Goal: Transaction & Acquisition: Purchase product/service

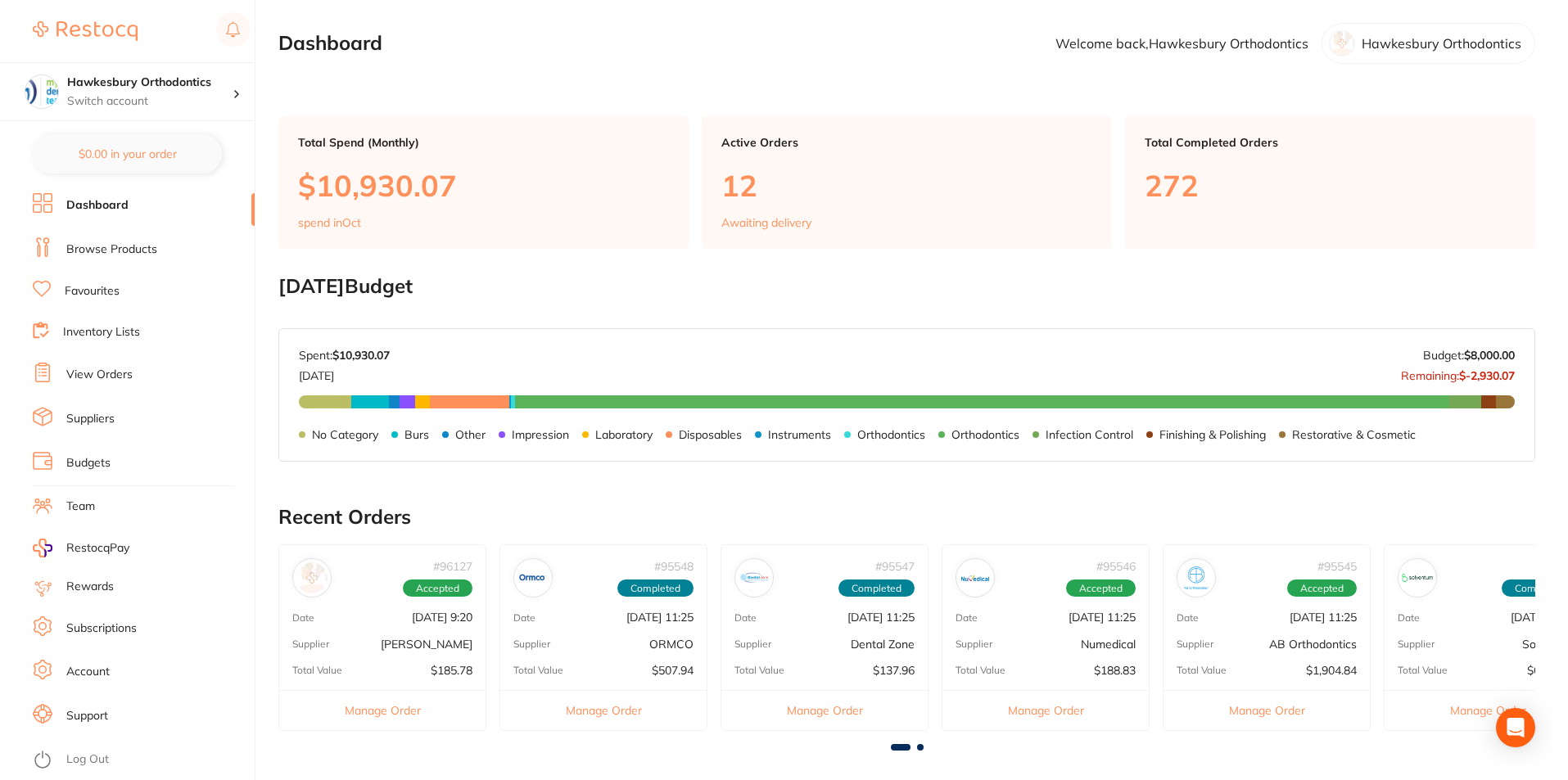
drag, startPoint x: 253, startPoint y: 198, endPoint x: 253, endPoint y: 215, distance: 17.0
click at [253, 215] on li "Dashboard" at bounding box center [143, 205] width 222 height 24
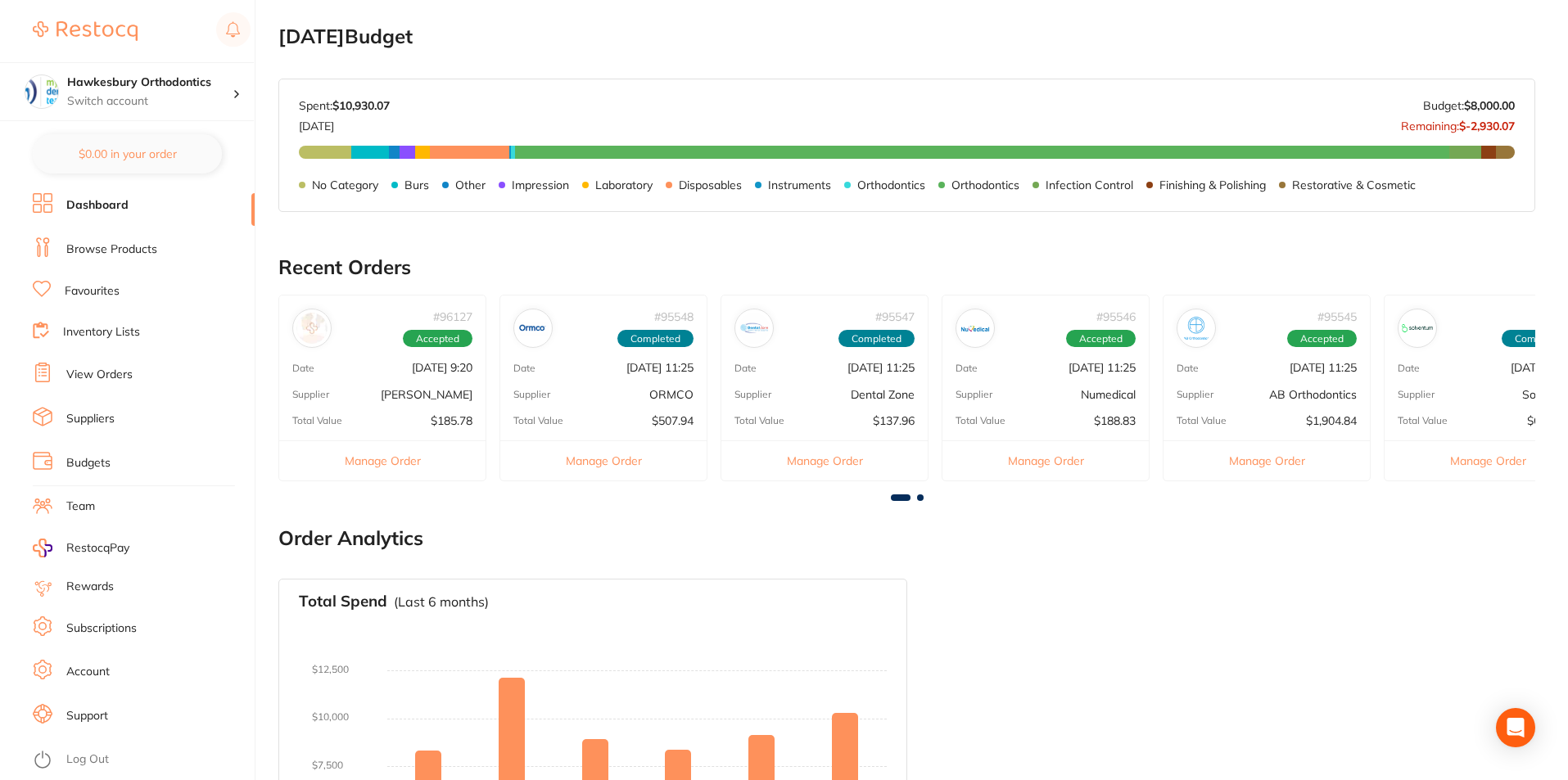
scroll to position [188, 0]
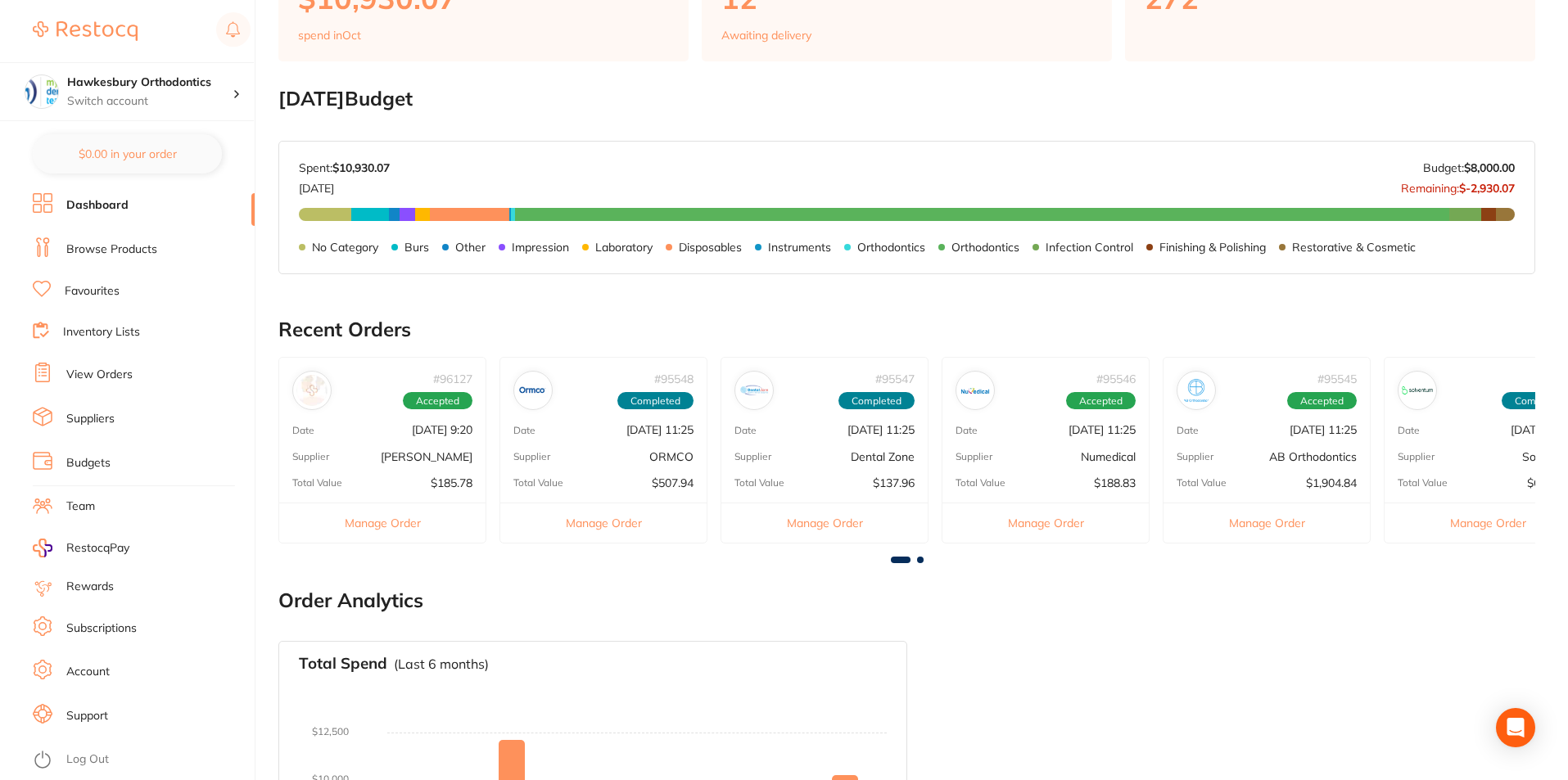
click at [115, 373] on link "View Orders" at bounding box center [100, 375] width 66 height 17
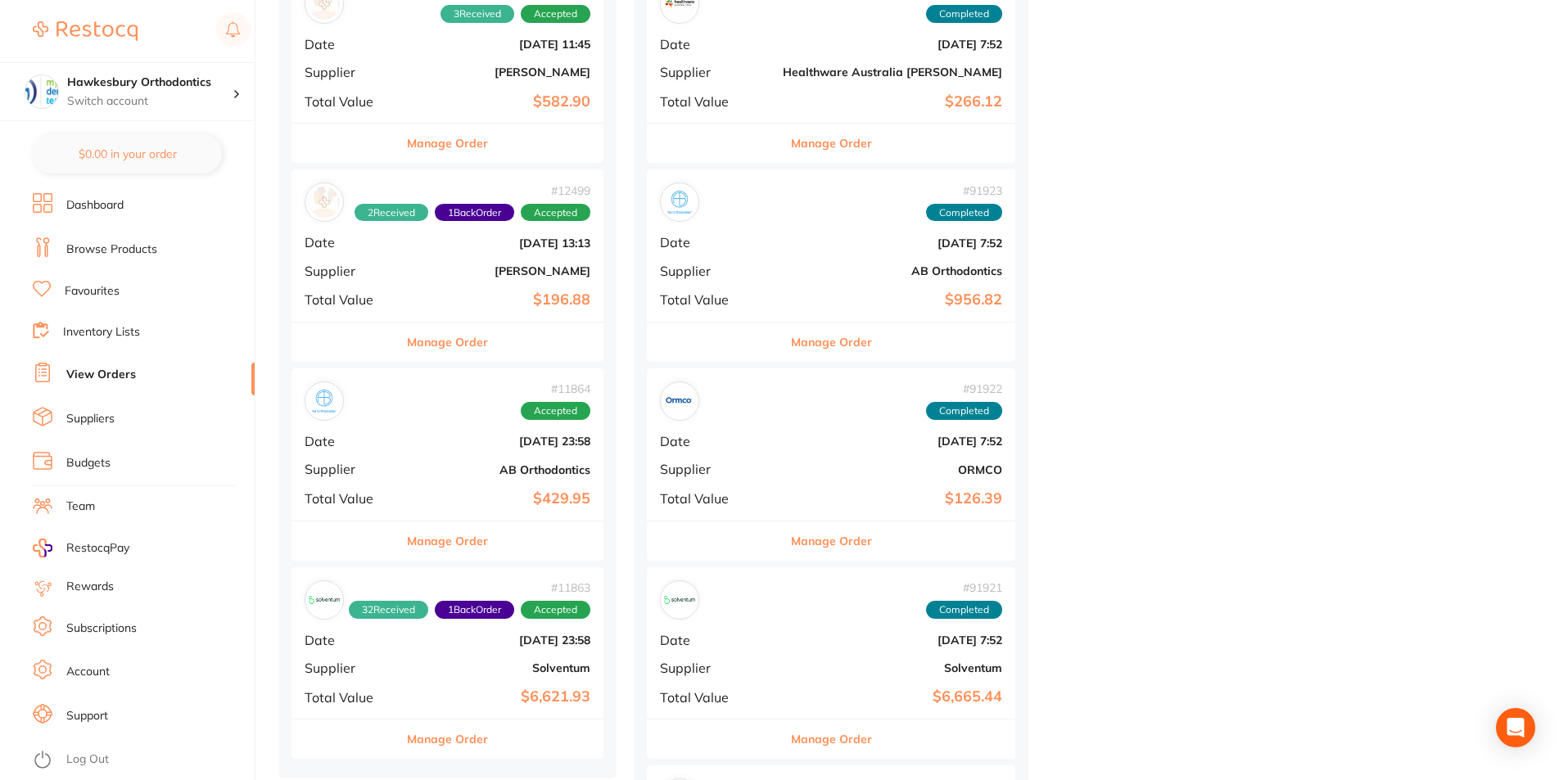
scroll to position [1964, 0]
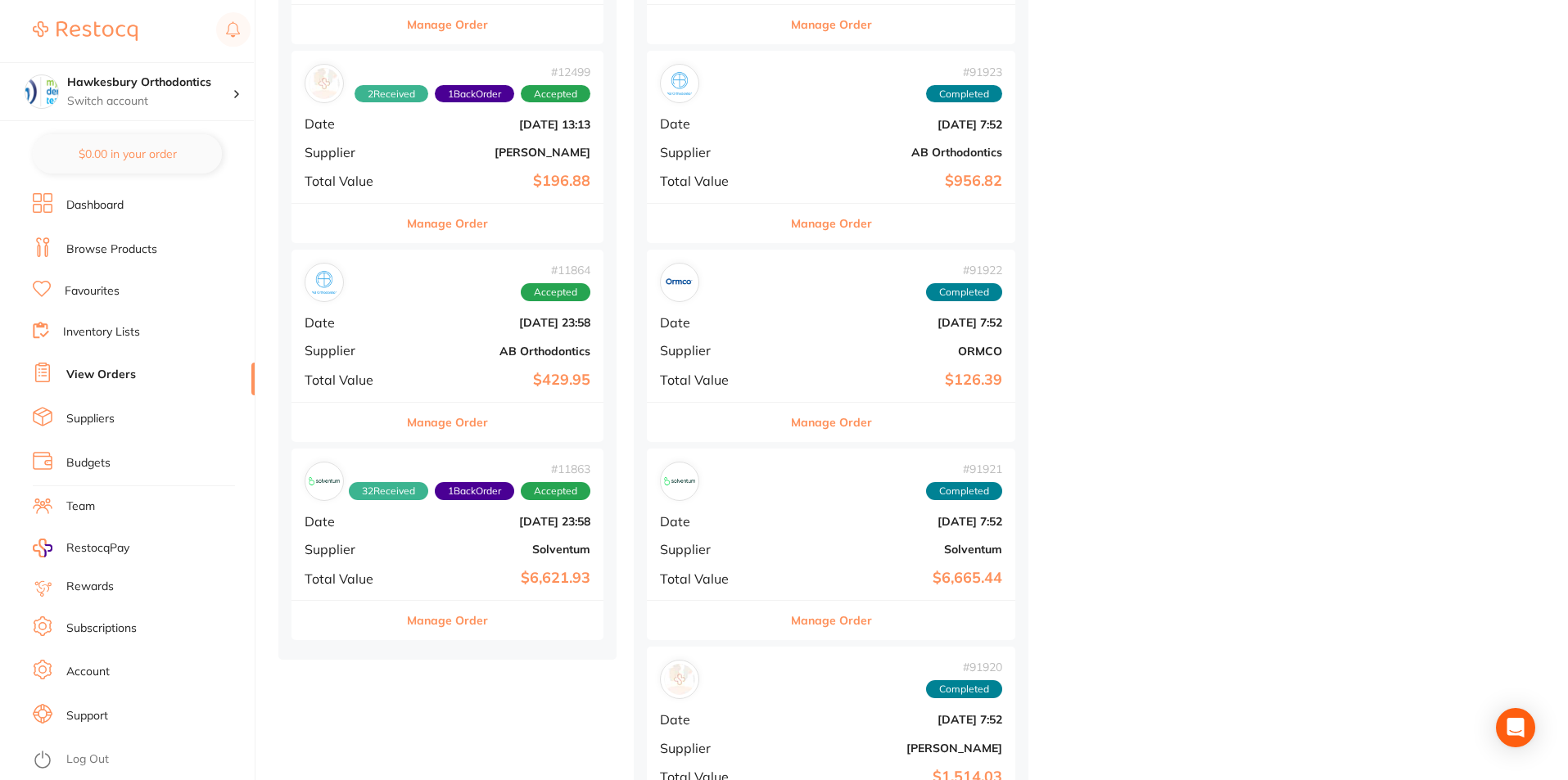
click at [456, 619] on button "Manage Order" at bounding box center [447, 620] width 81 height 39
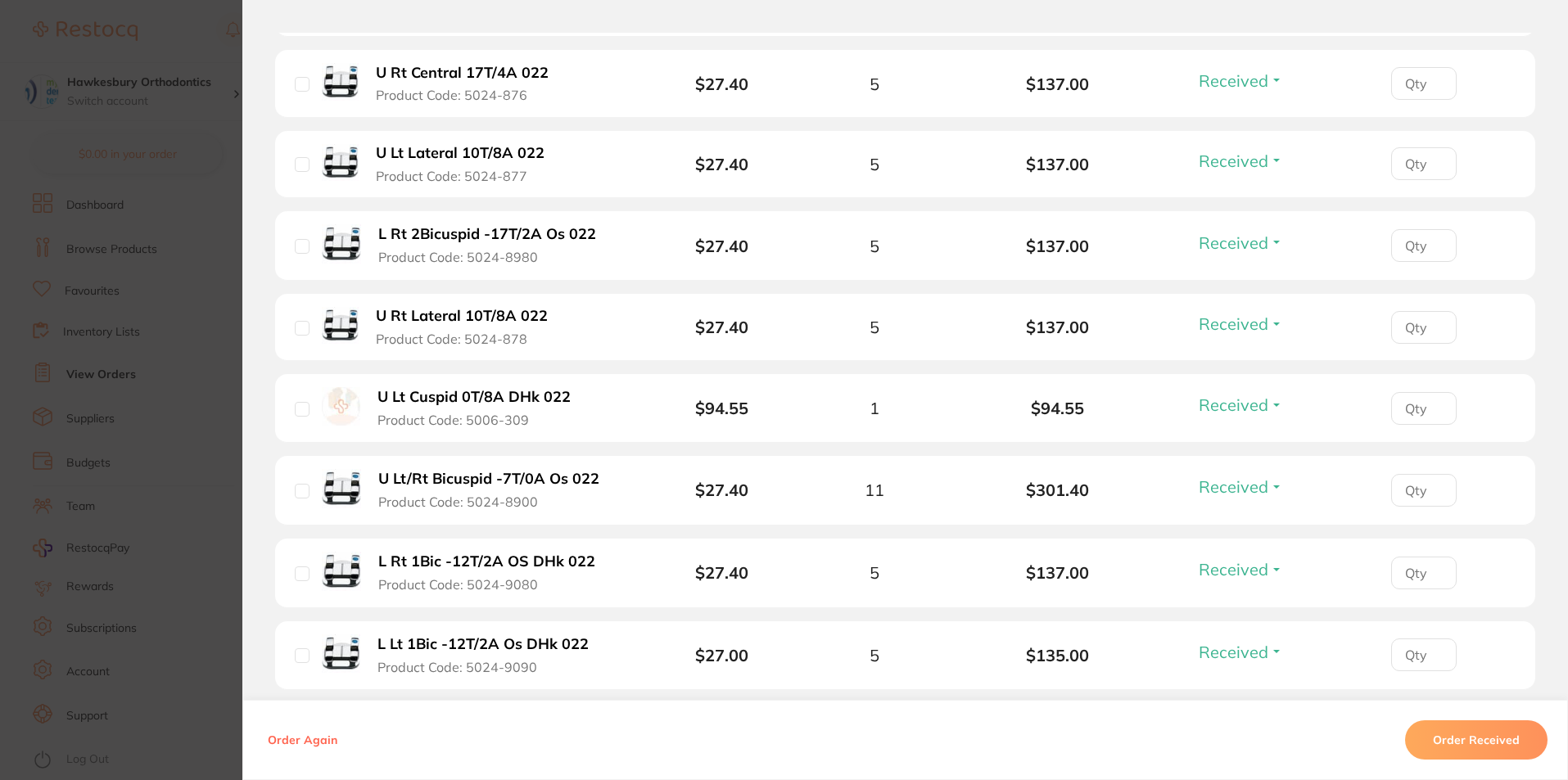
scroll to position [2017, 0]
click at [433, 397] on b "U Lt Cuspid 0T/8A DHk 022" at bounding box center [473, 399] width 193 height 17
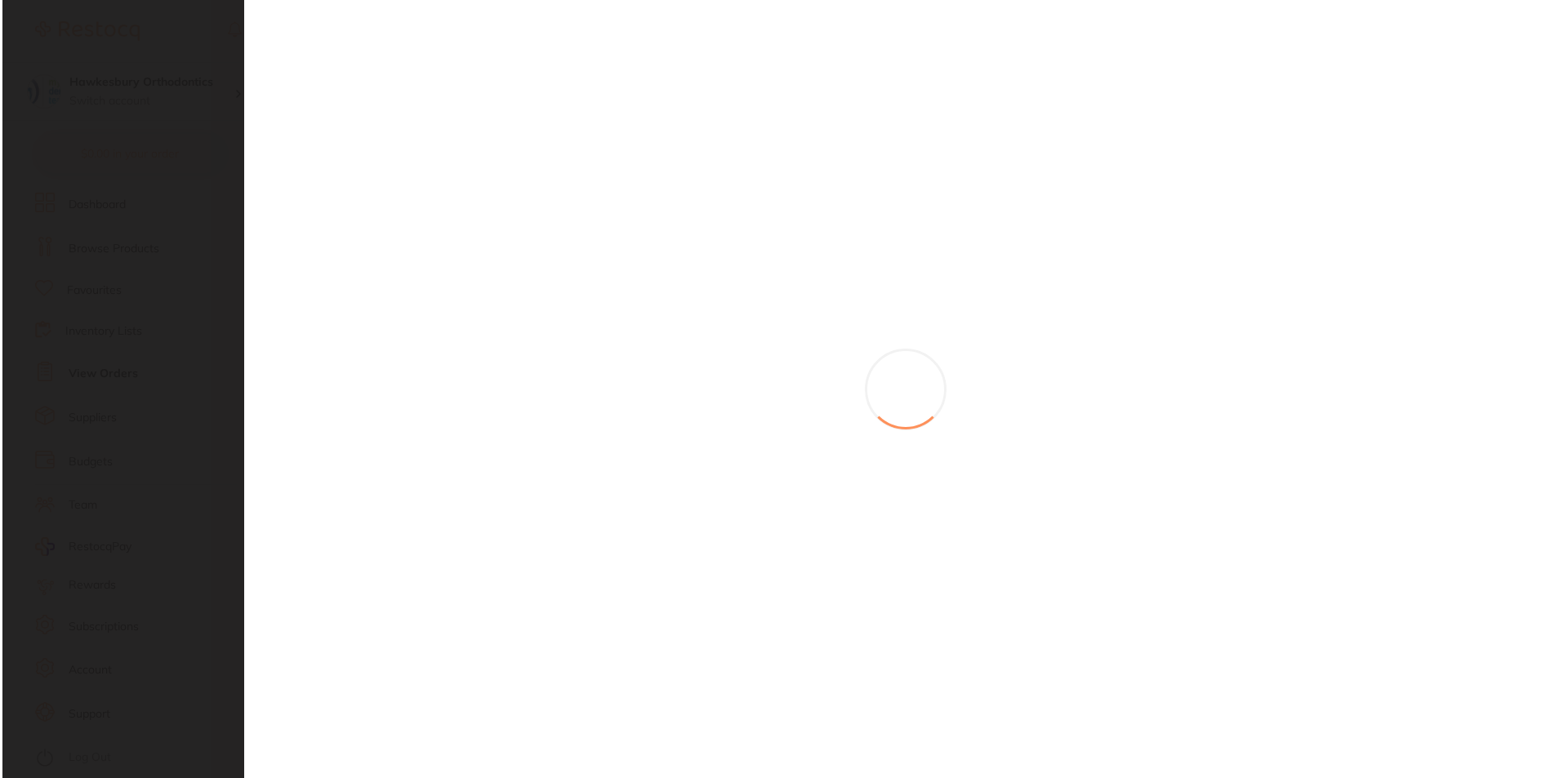
scroll to position [0, 0]
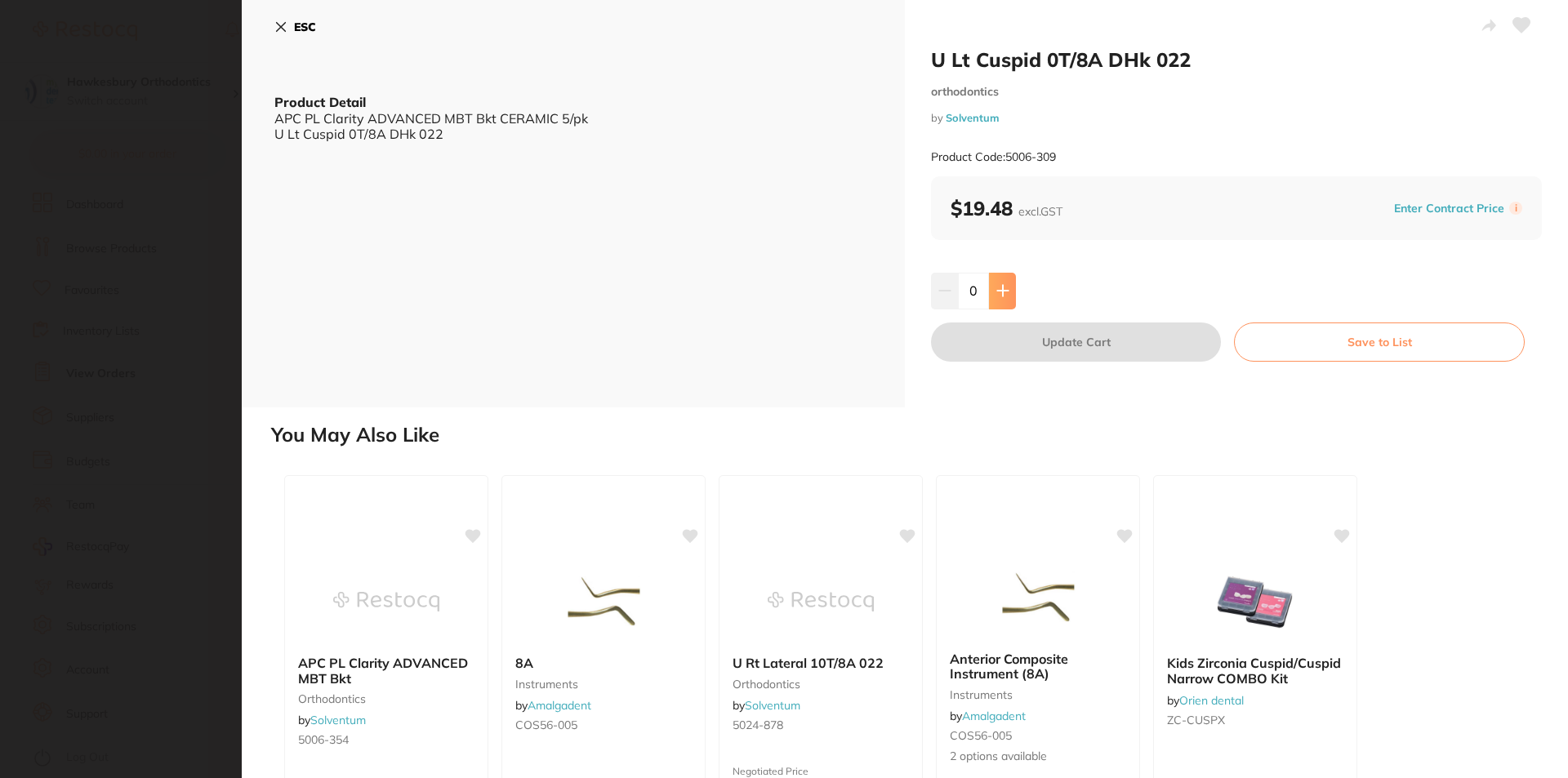
click at [1002, 286] on icon at bounding box center [1002, 290] width 13 height 13
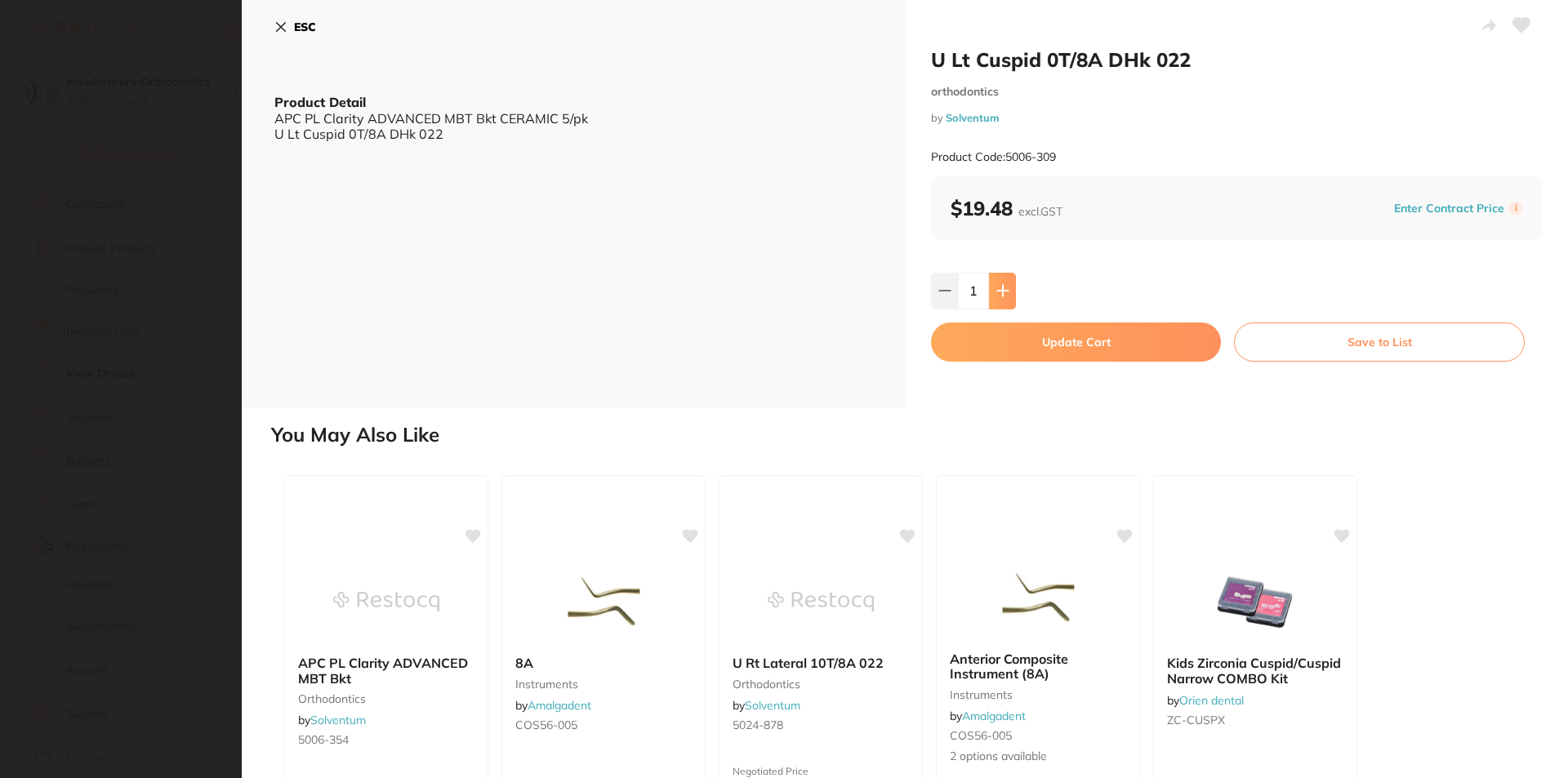
click at [1002, 286] on icon at bounding box center [1002, 290] width 13 height 13
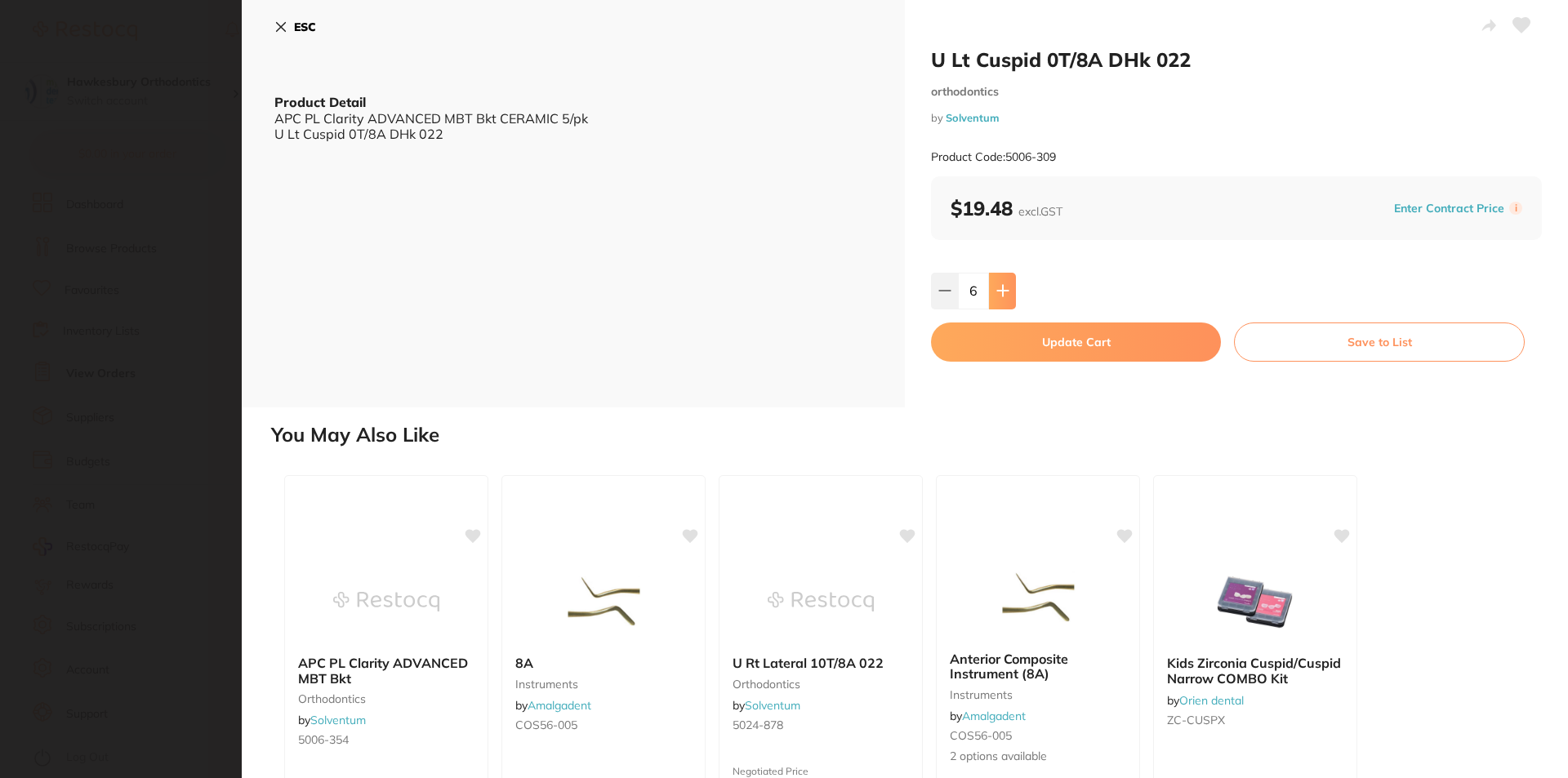
click at [1002, 287] on icon at bounding box center [1002, 290] width 13 height 13
type input "7"
click at [1054, 345] on button "Update Cart" at bounding box center [1076, 342] width 290 height 39
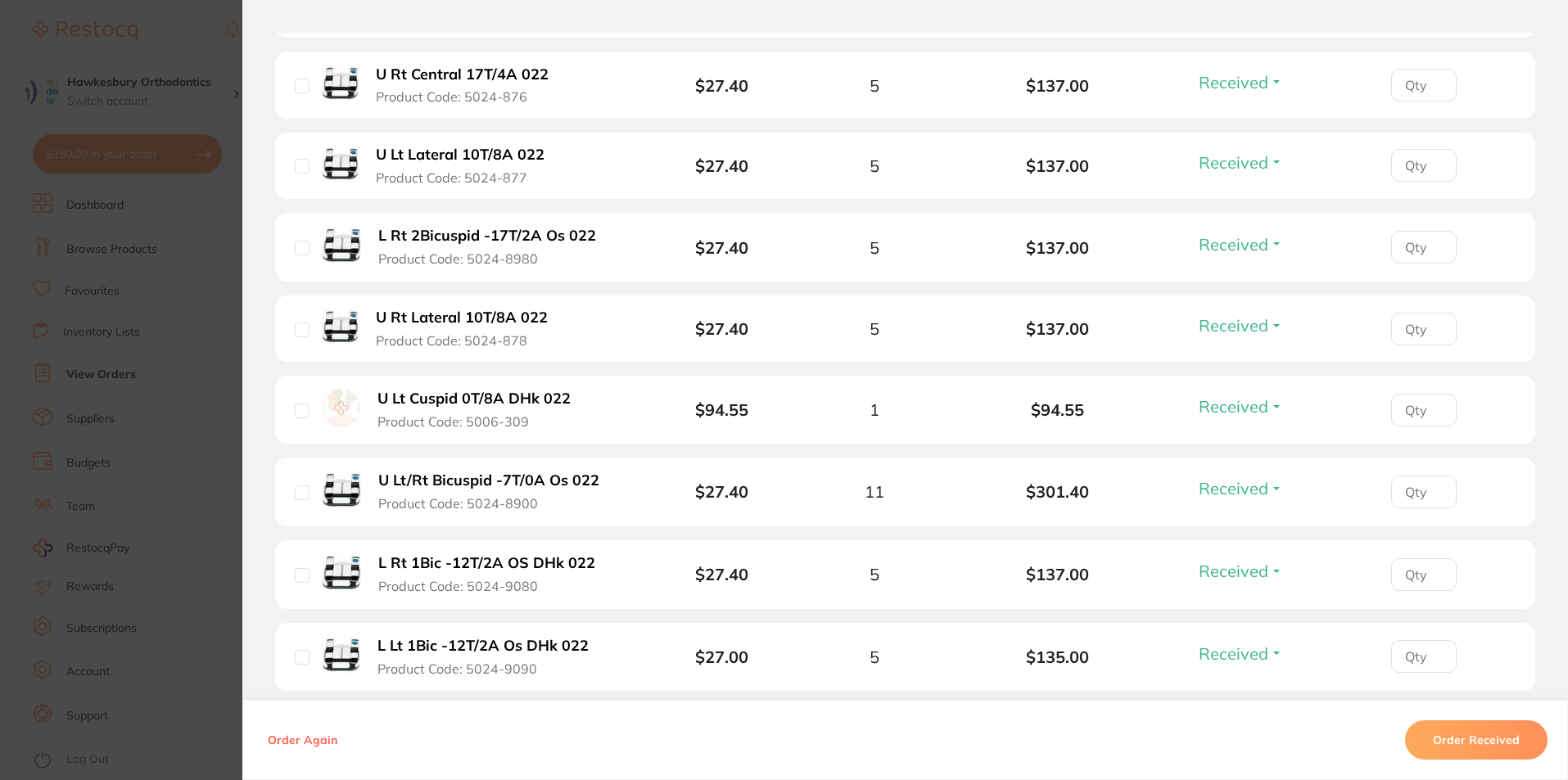
click at [176, 31] on section "Order ID: Restocq- 11863 Order Information 32 Received 1 Back Order Accepted Or…" at bounding box center [784, 390] width 1568 height 780
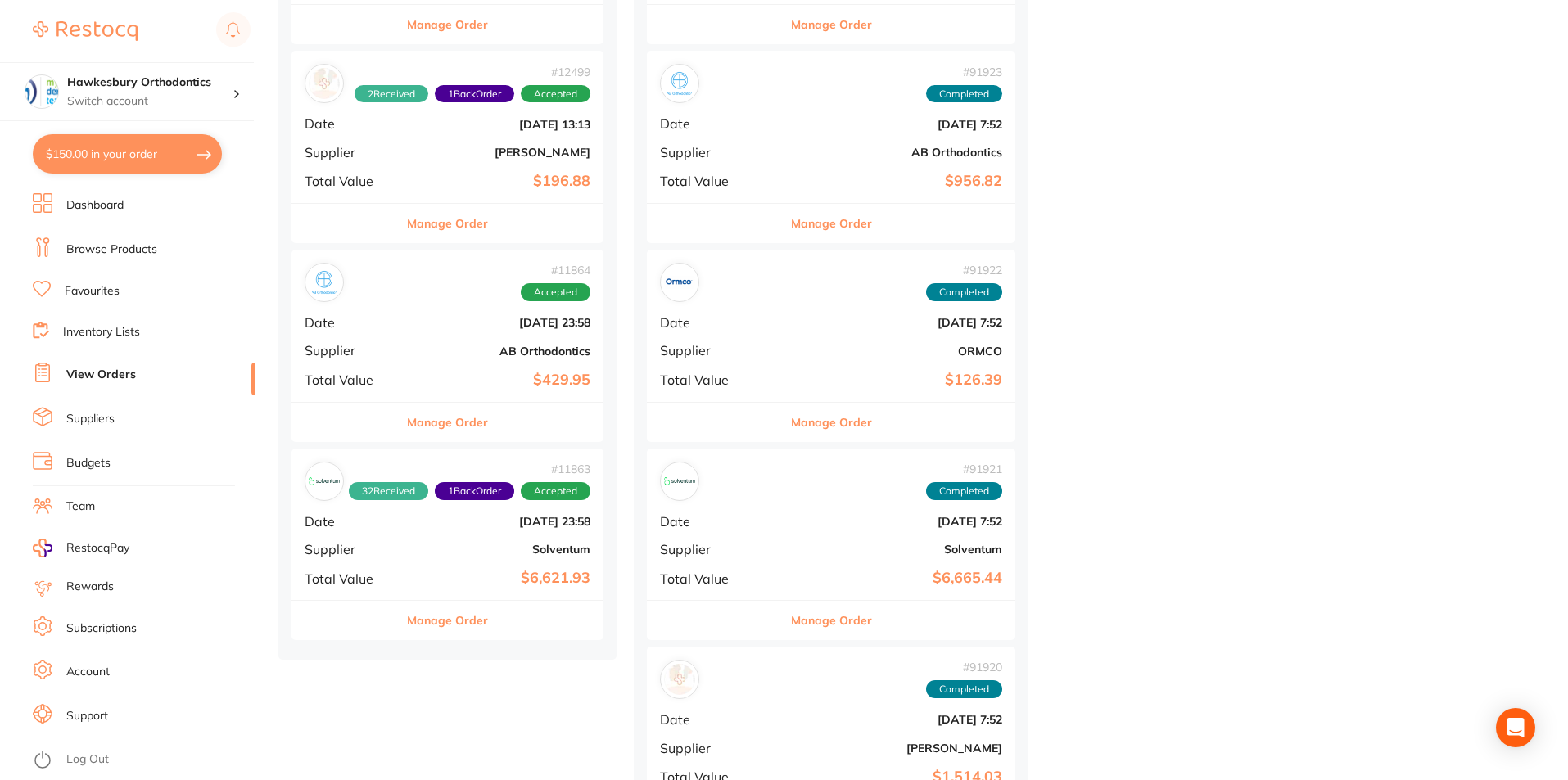
click at [148, 150] on button "$150.00 in your order" at bounding box center [127, 154] width 189 height 39
checkbox input "true"
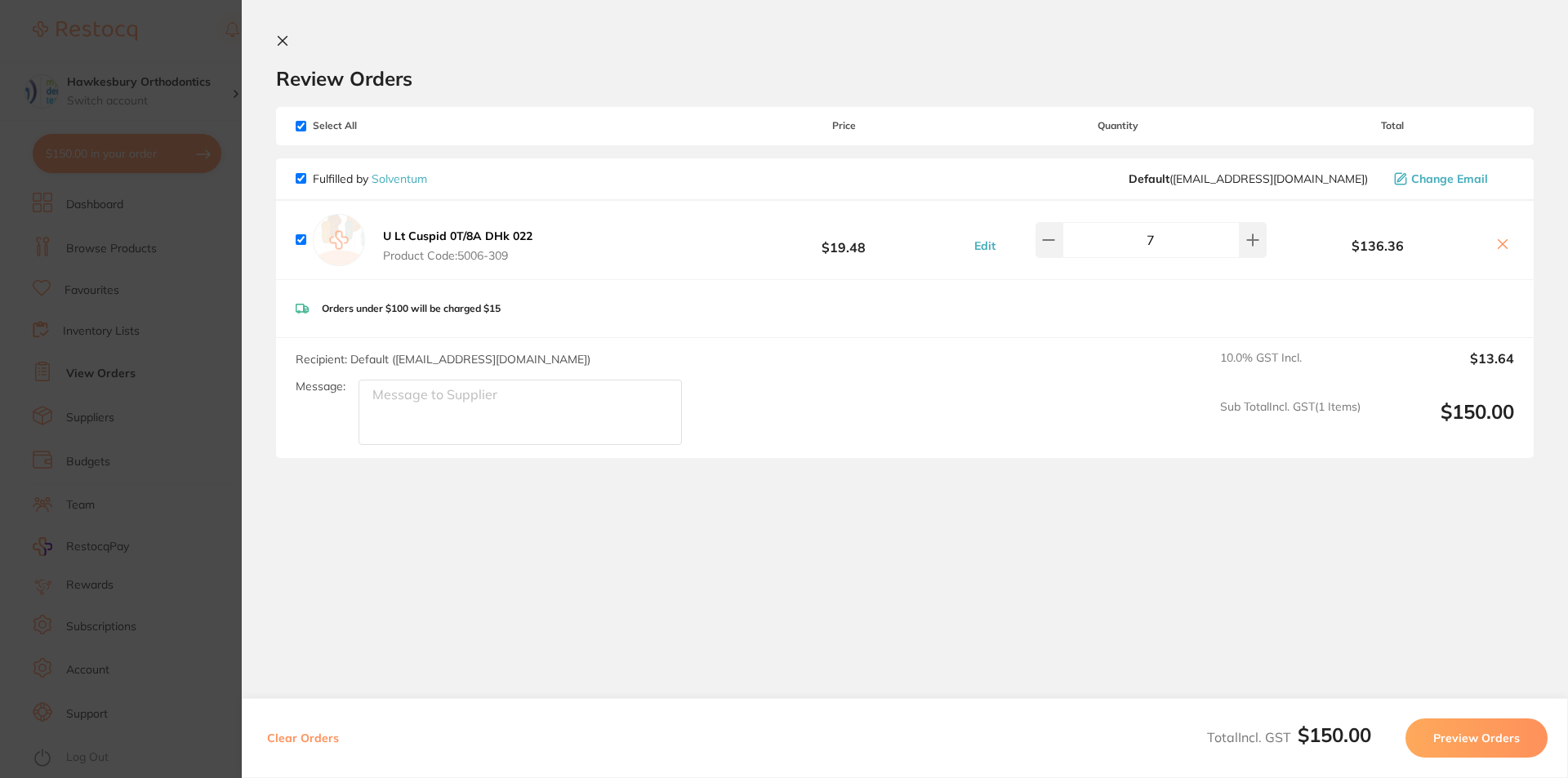
click at [280, 40] on icon at bounding box center [282, 40] width 13 height 13
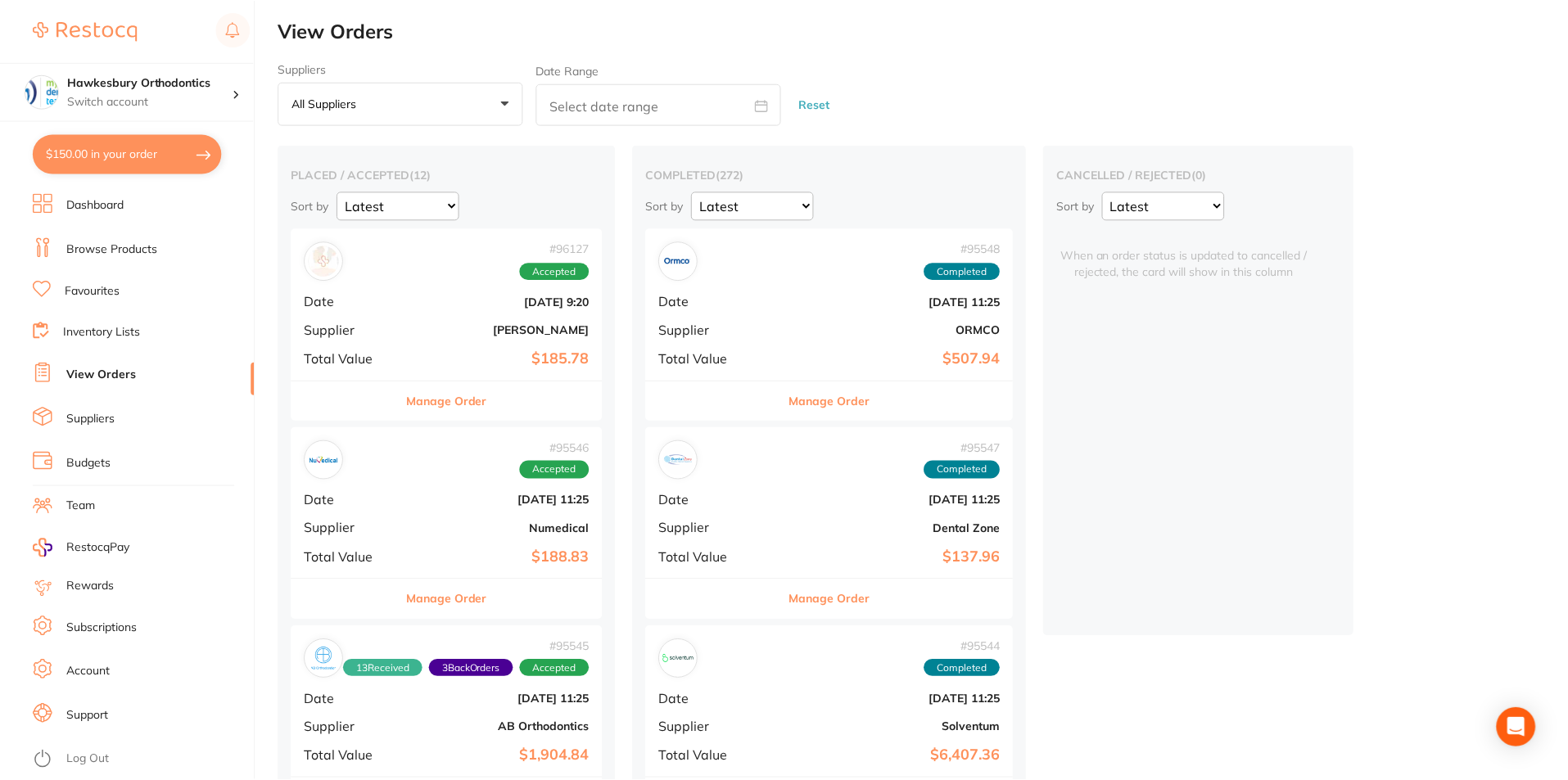
scroll to position [1964, 0]
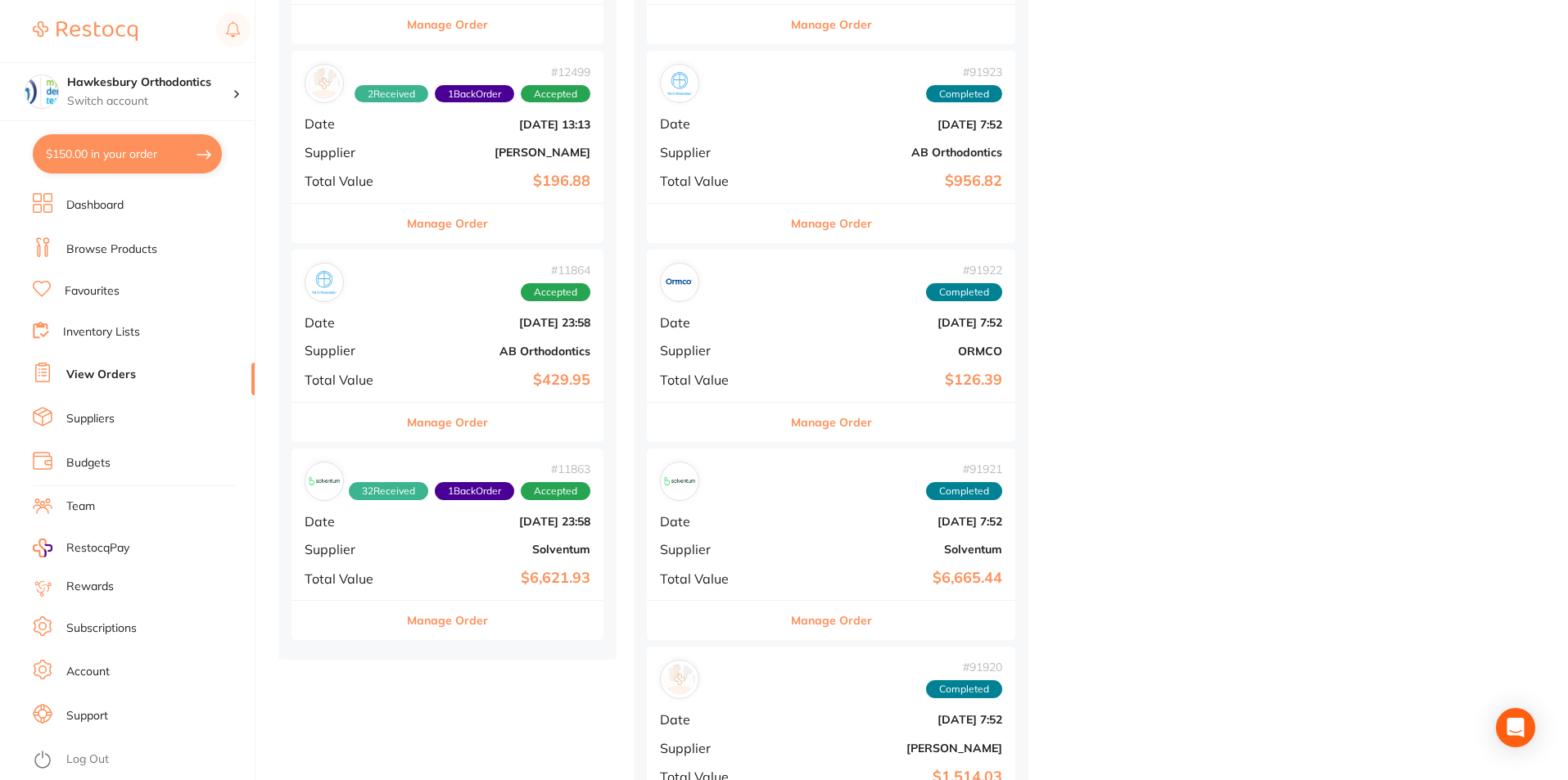
click at [105, 413] on link "Suppliers" at bounding box center [90, 418] width 48 height 17
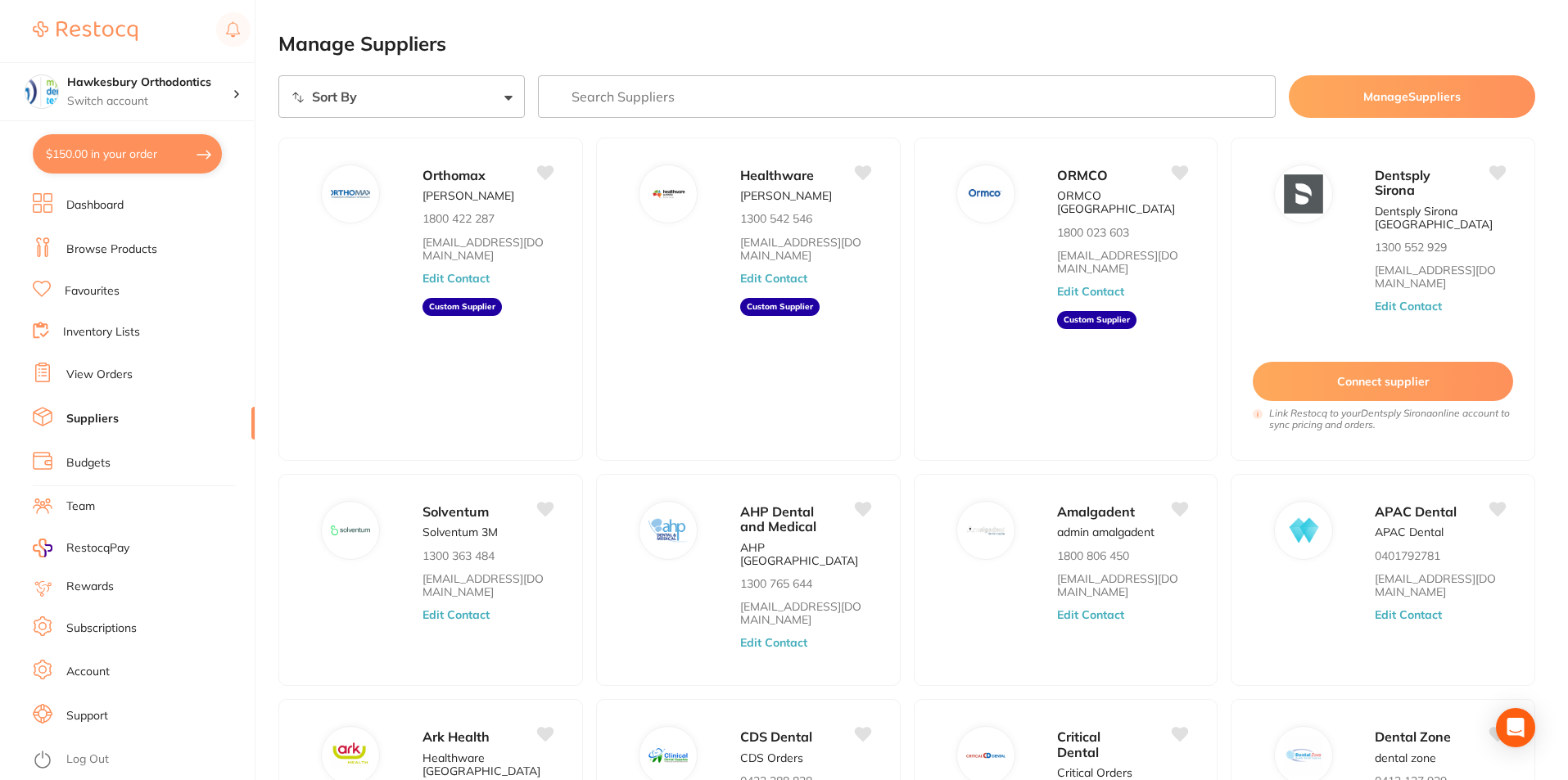
click at [111, 290] on link "Favourites" at bounding box center [92, 291] width 55 height 17
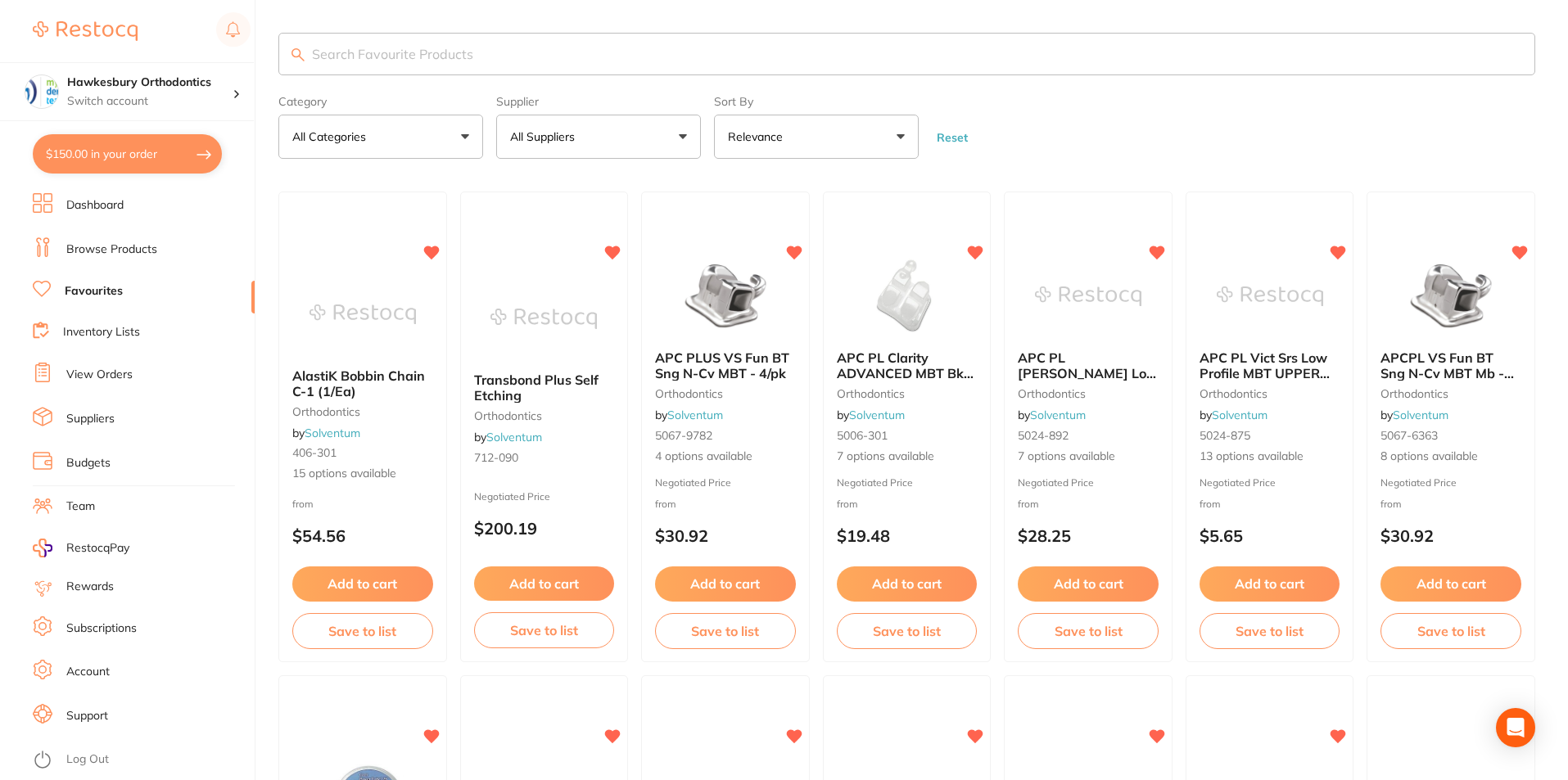
drag, startPoint x: 682, startPoint y: 135, endPoint x: 681, endPoint y: 144, distance: 9.1
click at [682, 134] on button "All Suppliers" at bounding box center [598, 136] width 204 height 45
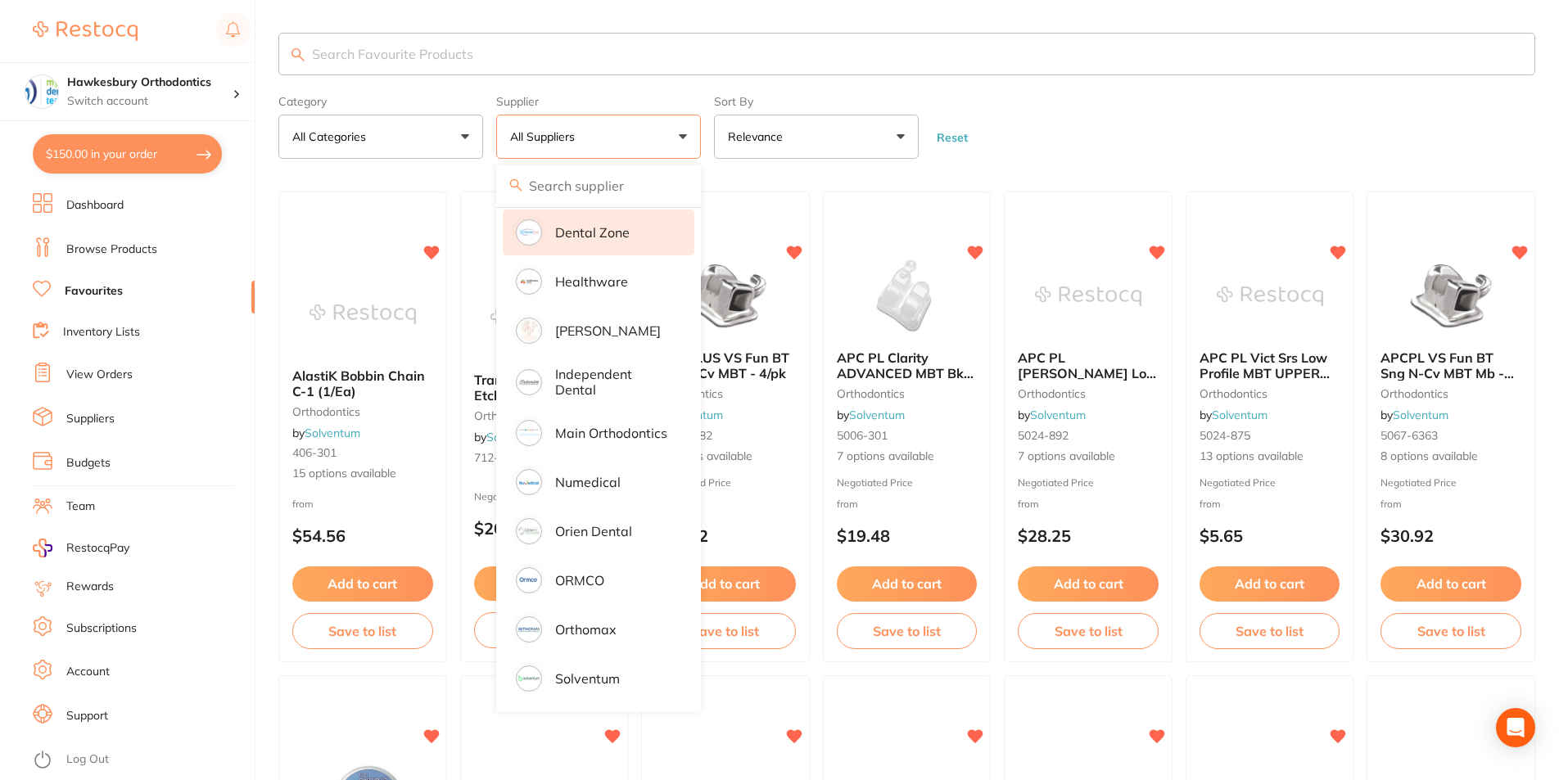
scroll to position [201, 0]
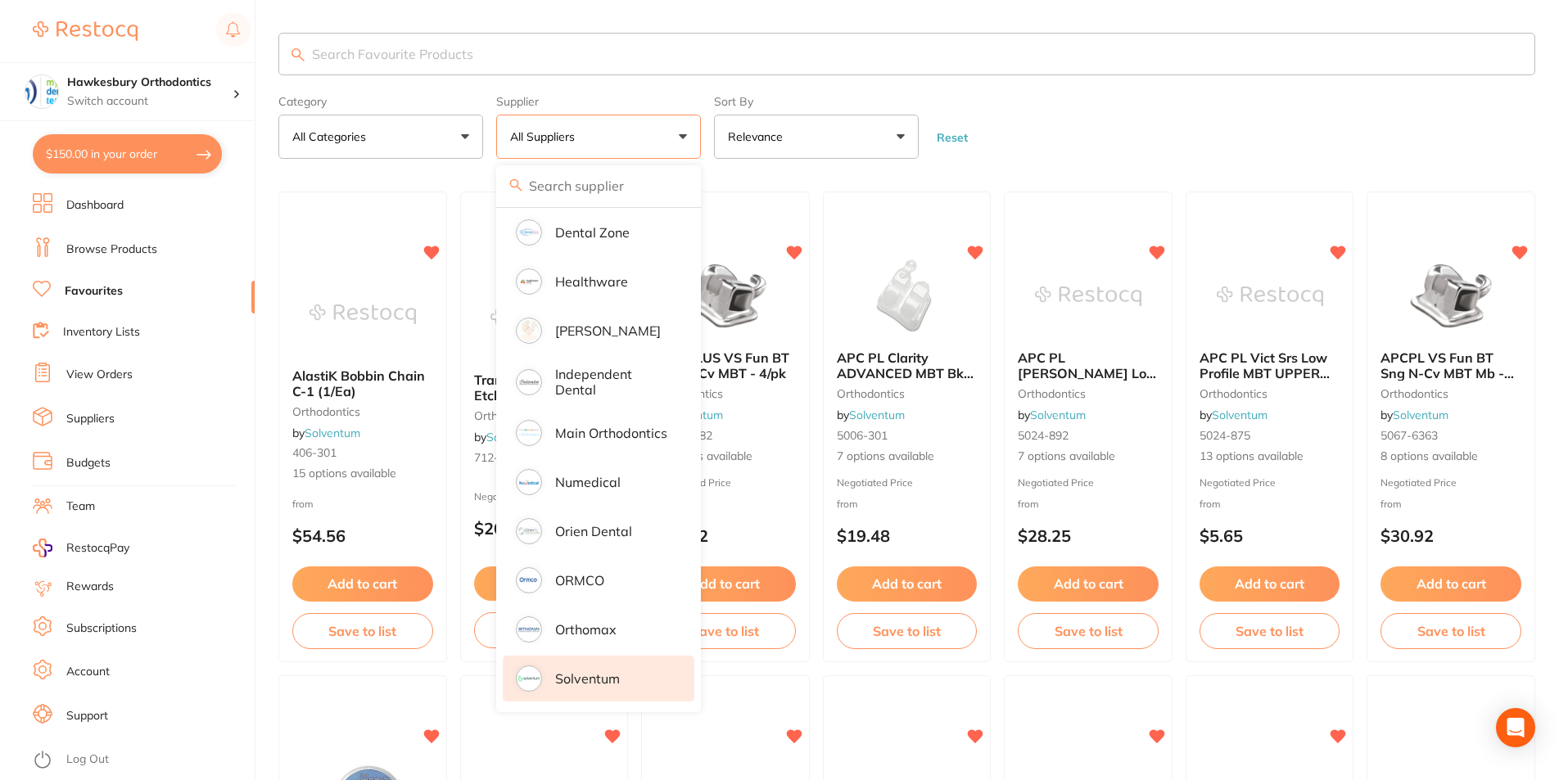
click at [605, 671] on p "Solventum" at bounding box center [587, 678] width 65 height 15
click at [579, 673] on p "Solventum" at bounding box center [587, 678] width 65 height 15
click at [1033, 130] on form "Category All Categories All Categories articulating burs crown & bridge disposa…" at bounding box center [907, 123] width 1257 height 71
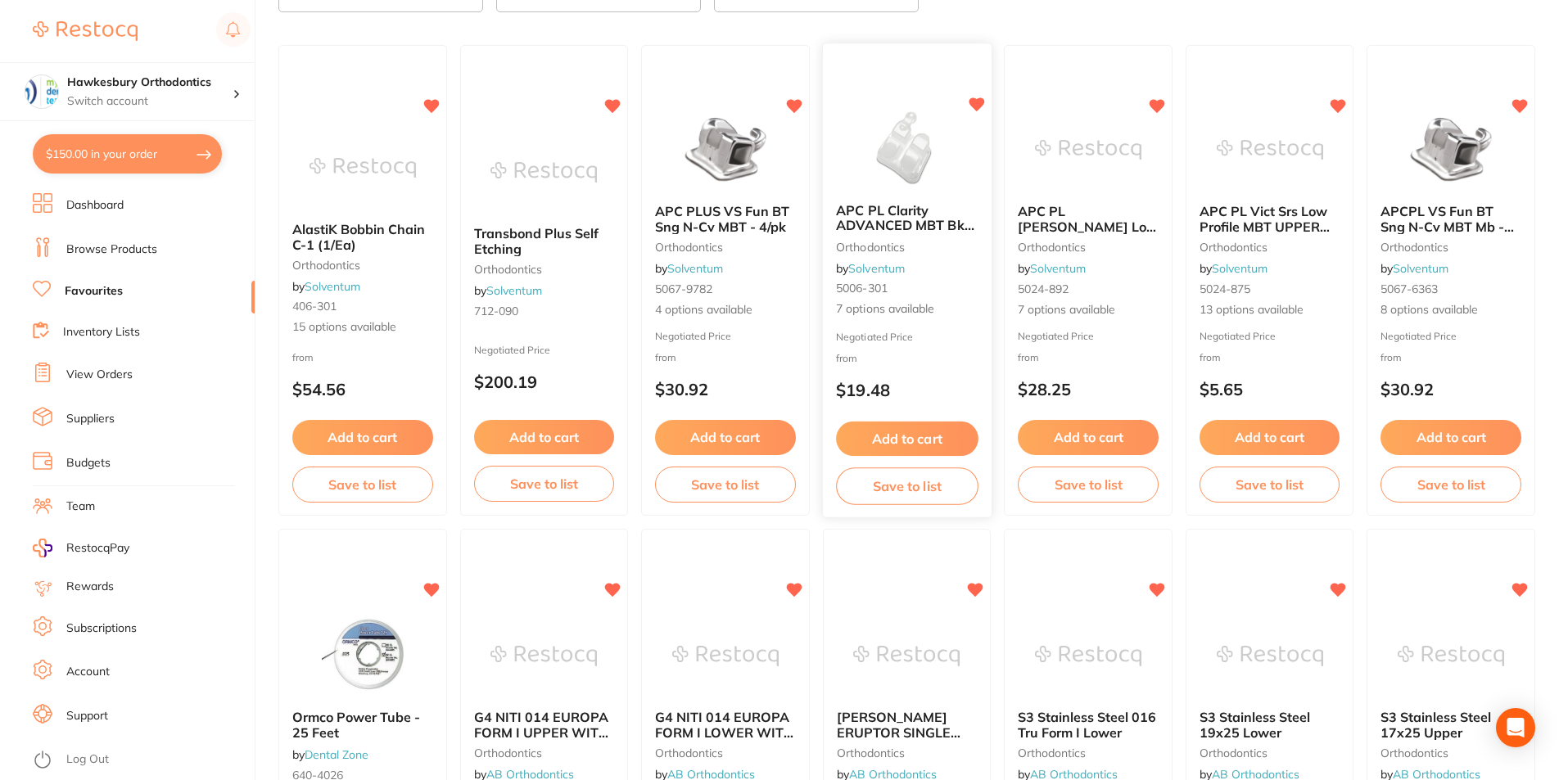
scroll to position [0, 0]
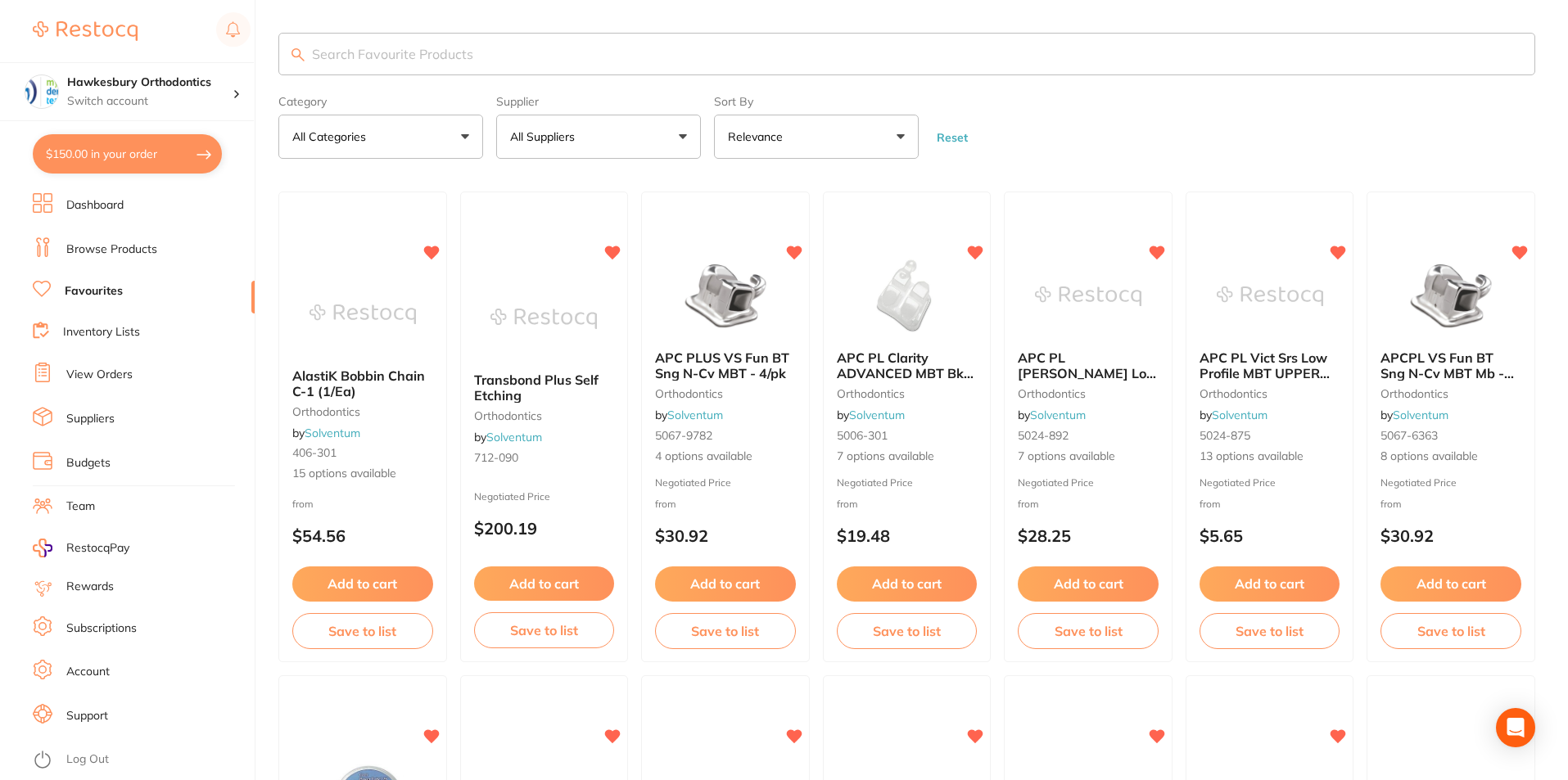
click at [684, 135] on button "All Suppliers" at bounding box center [598, 136] width 204 height 45
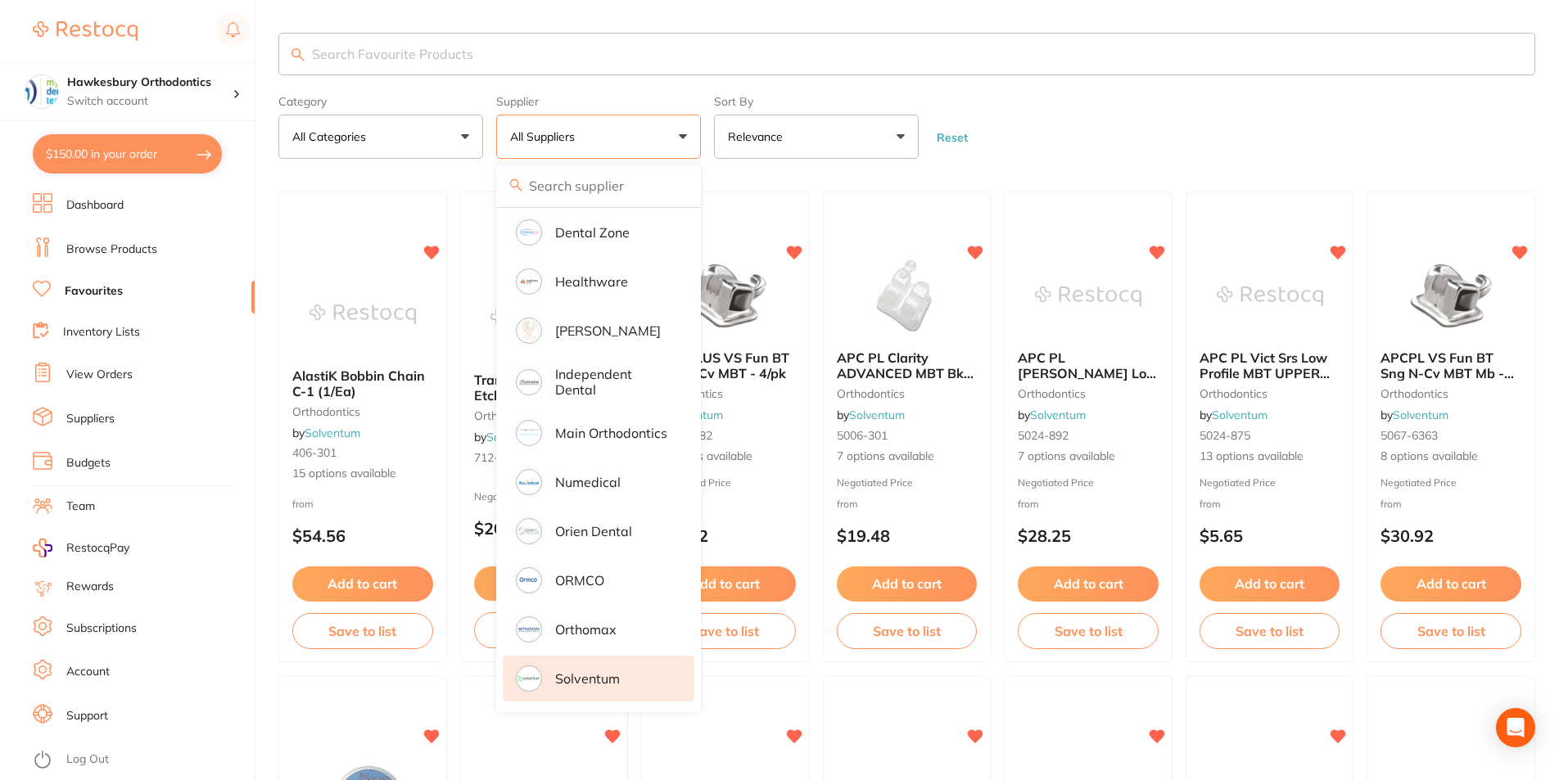
click at [583, 674] on p "Solventum" at bounding box center [587, 678] width 65 height 15
click at [1144, 125] on form "Category All Categories All Categories orthodontics Clear Category false All Ca…" at bounding box center [907, 123] width 1257 height 71
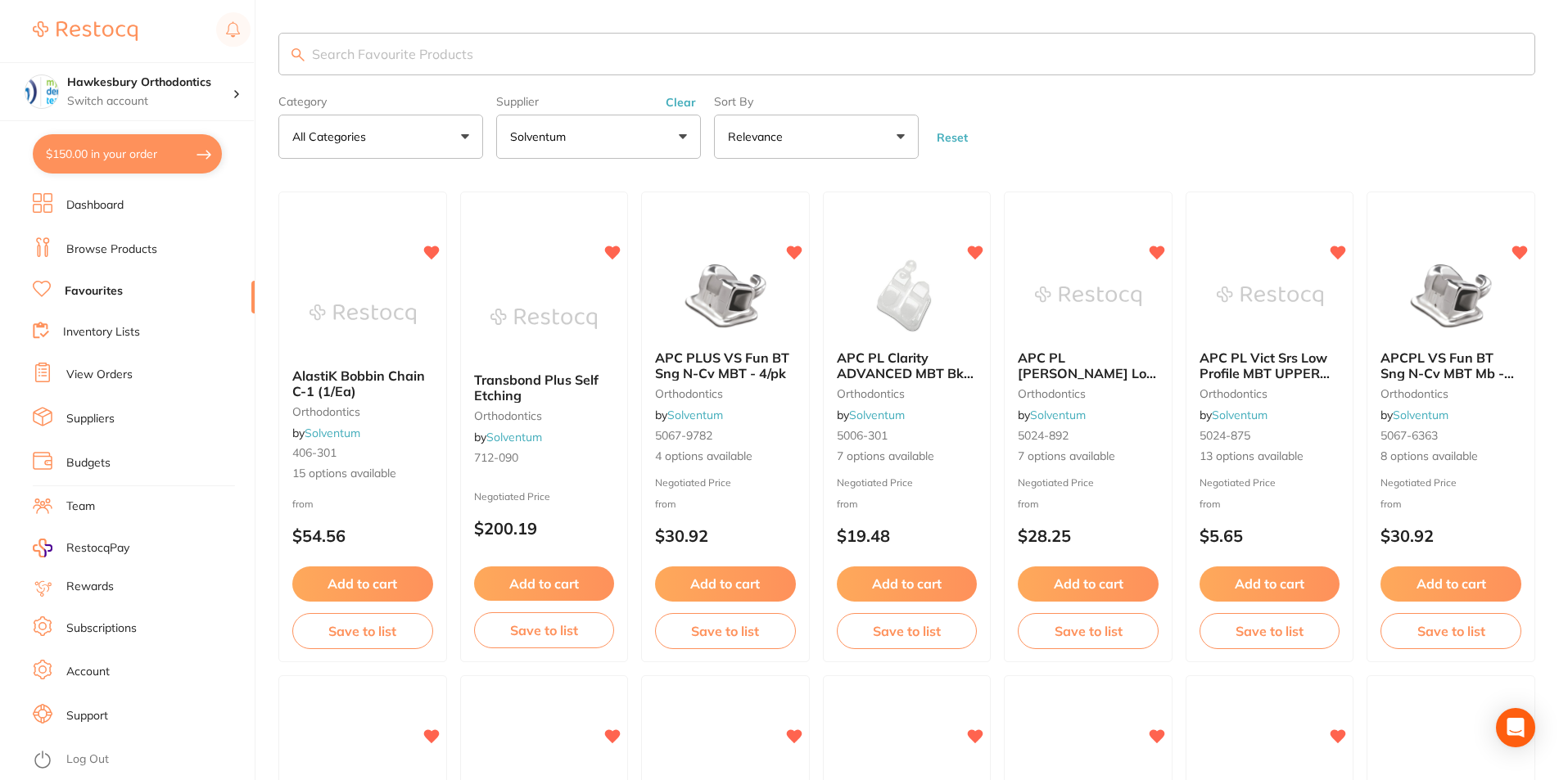
click at [123, 252] on link "Browse Products" at bounding box center [112, 249] width 91 height 17
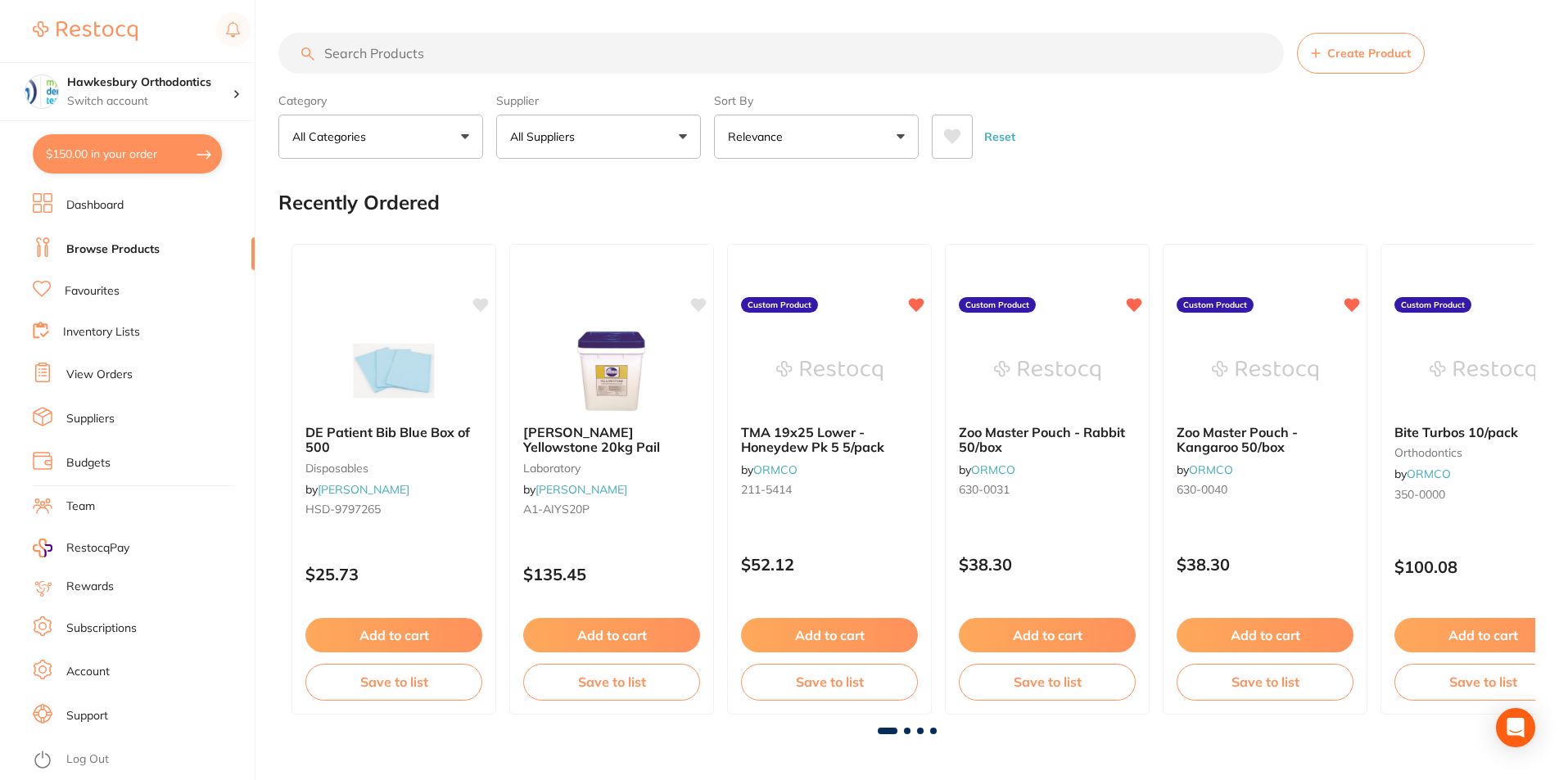
click at [364, 57] on input "search" at bounding box center [781, 52] width 1005 height 41
click at [687, 136] on button "All Suppliers" at bounding box center [598, 136] width 204 height 45
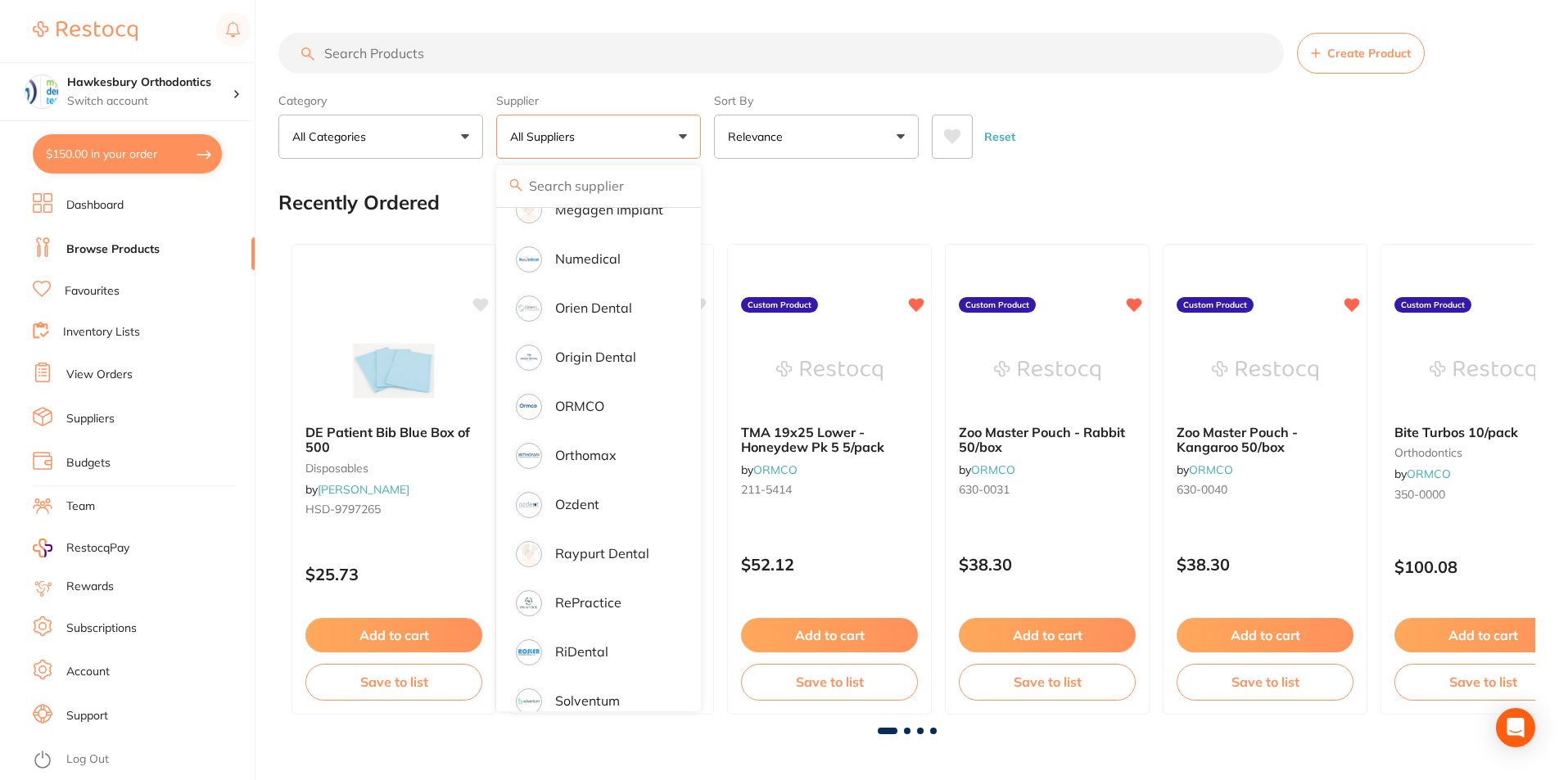
scroll to position [1474, 0]
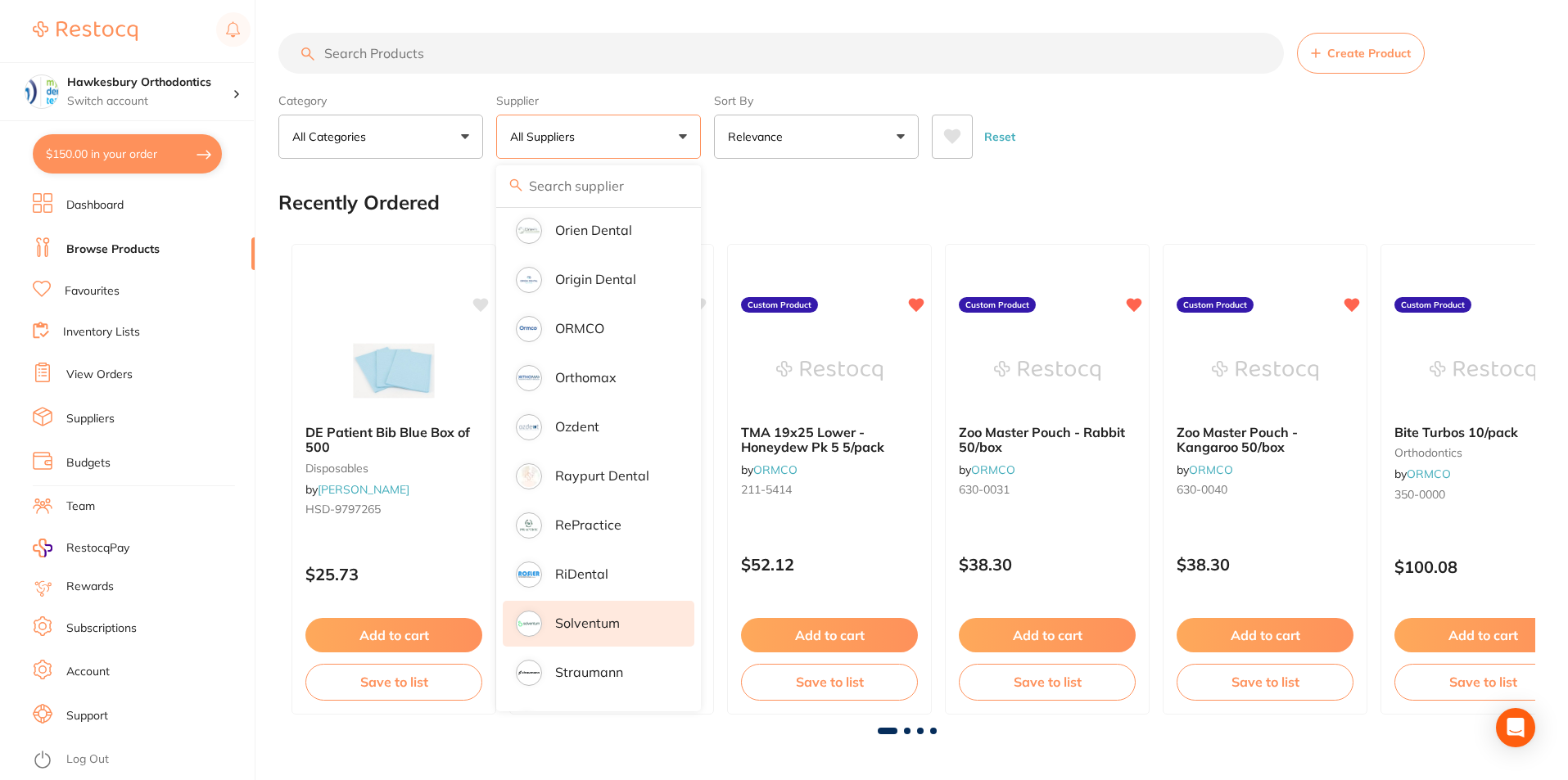
click at [573, 616] on p "Solventum" at bounding box center [587, 623] width 65 height 15
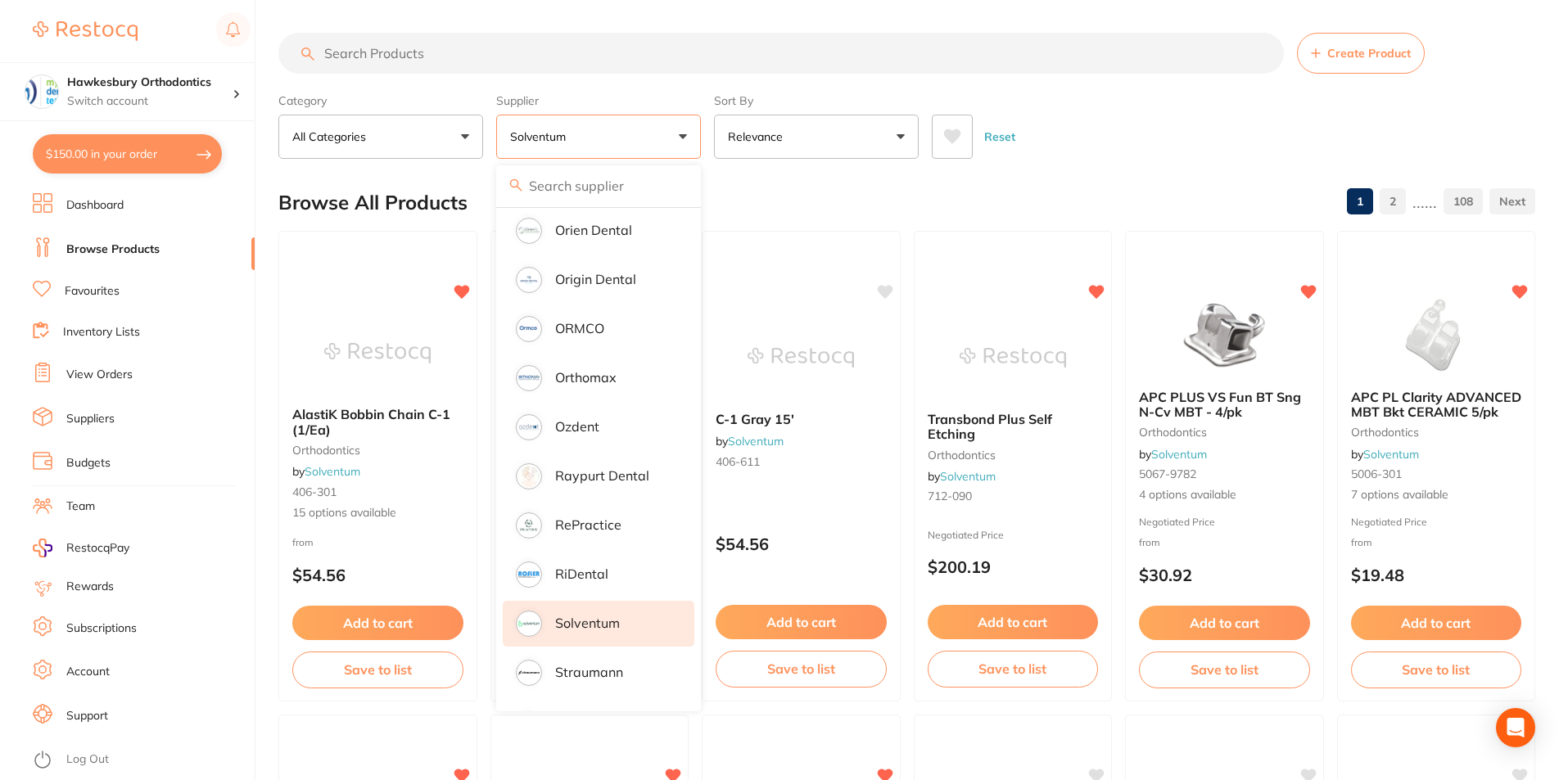
click at [1052, 92] on div "Category All Categories All Categories orthodontics Clear Category false All Ca…" at bounding box center [907, 122] width 1257 height 72
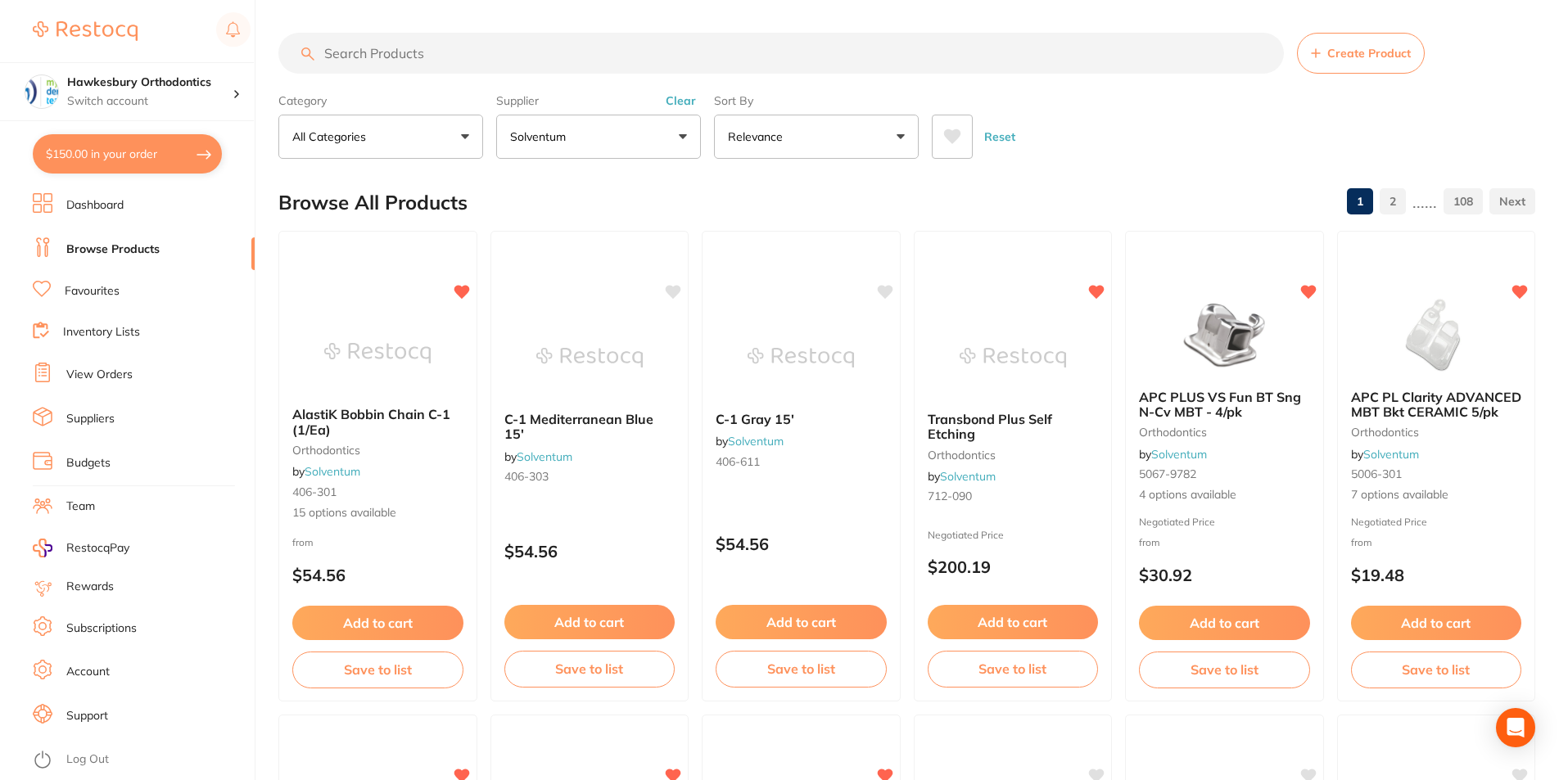
click at [342, 55] on input "search" at bounding box center [781, 52] width 1005 height 41
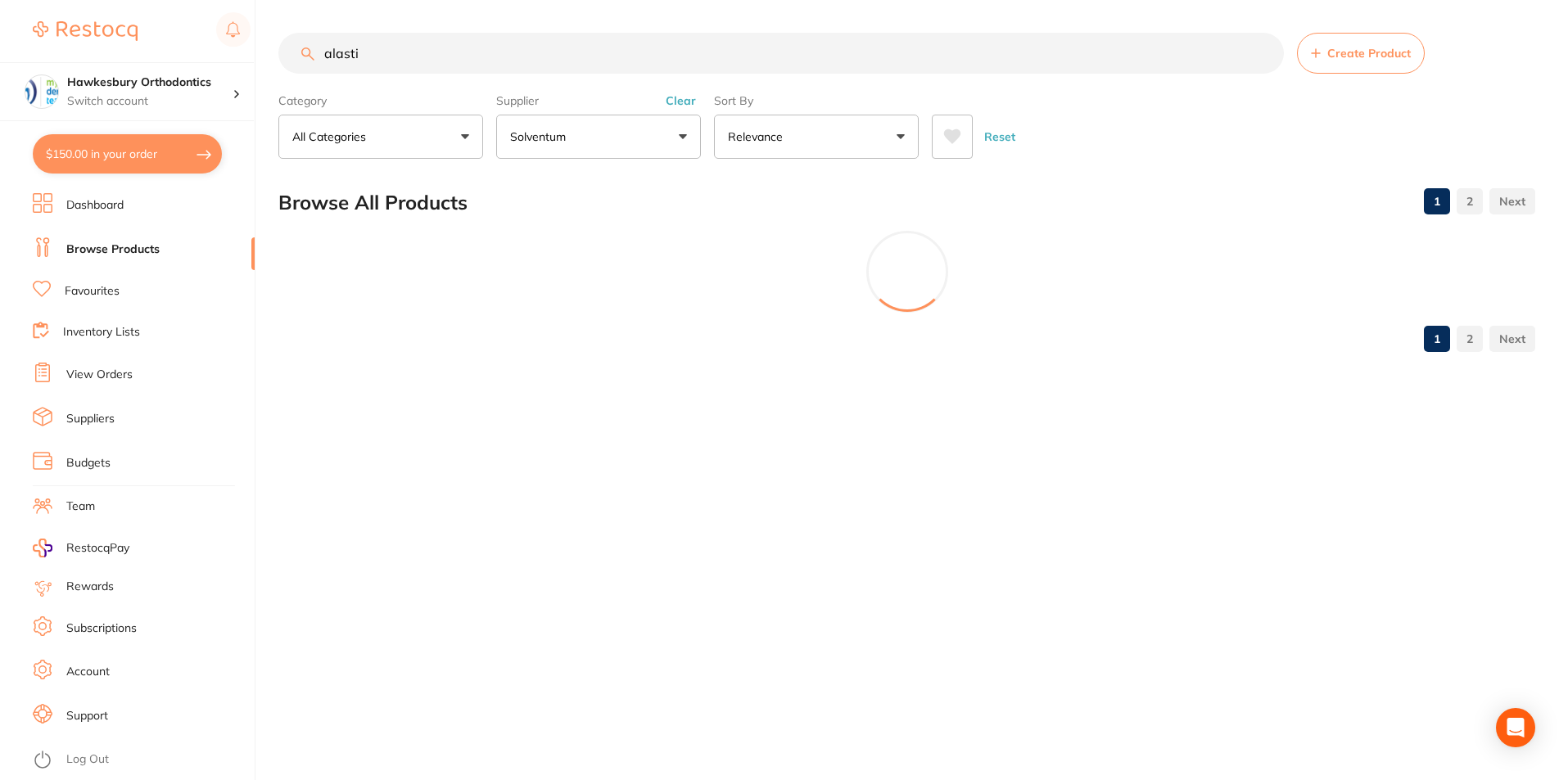
scroll to position [1014, 0]
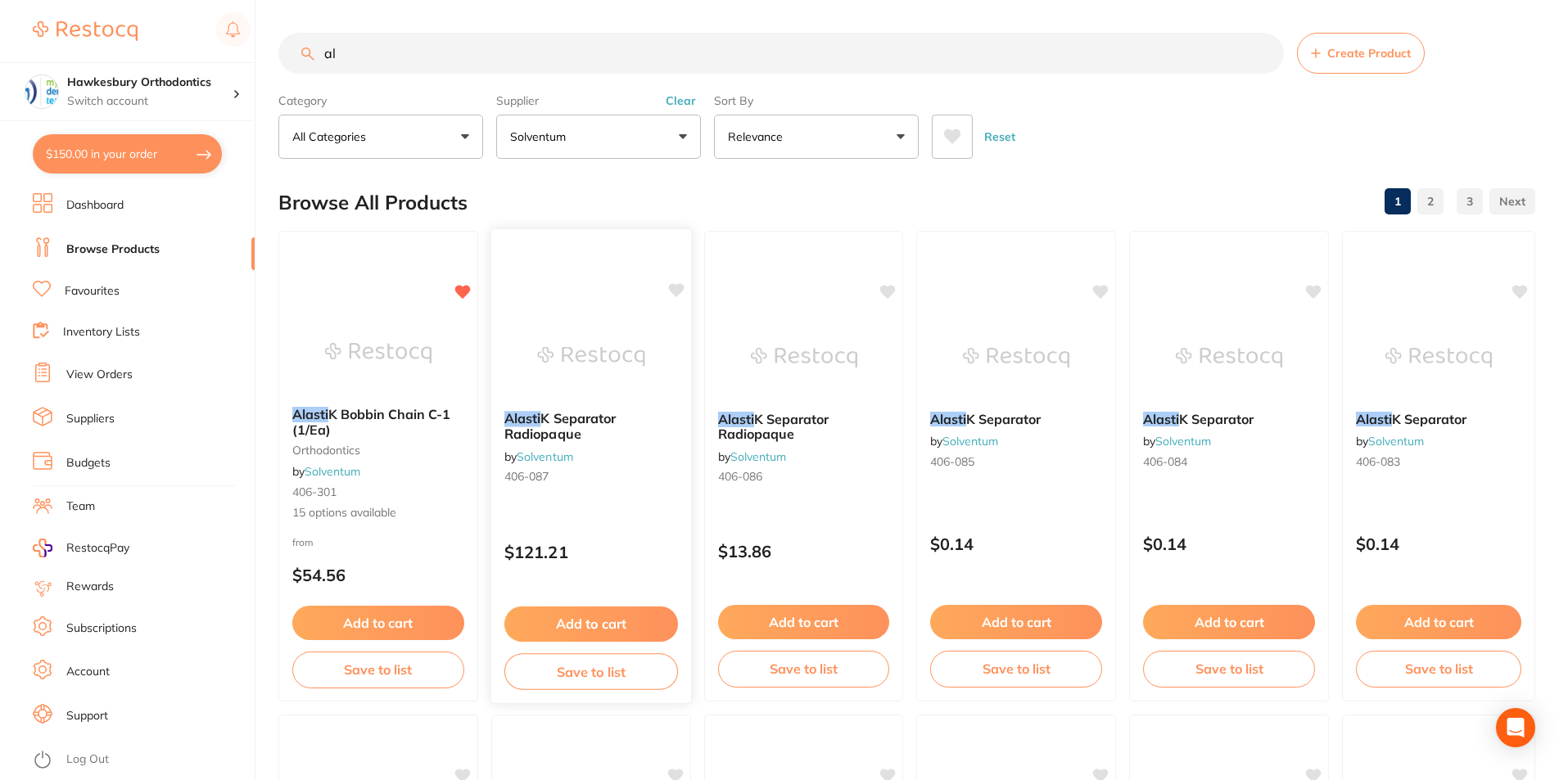
type input "a"
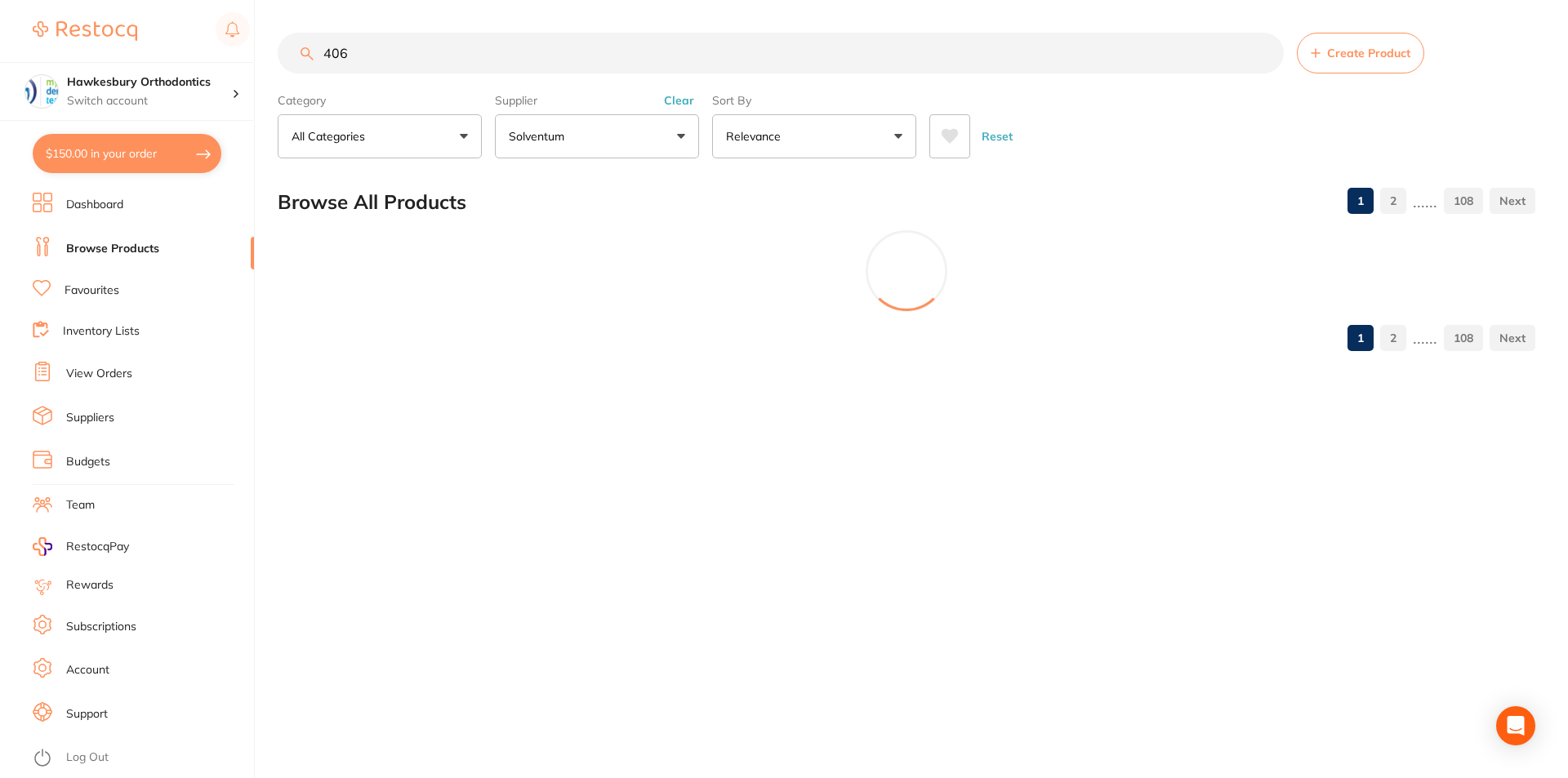
scroll to position [0, 0]
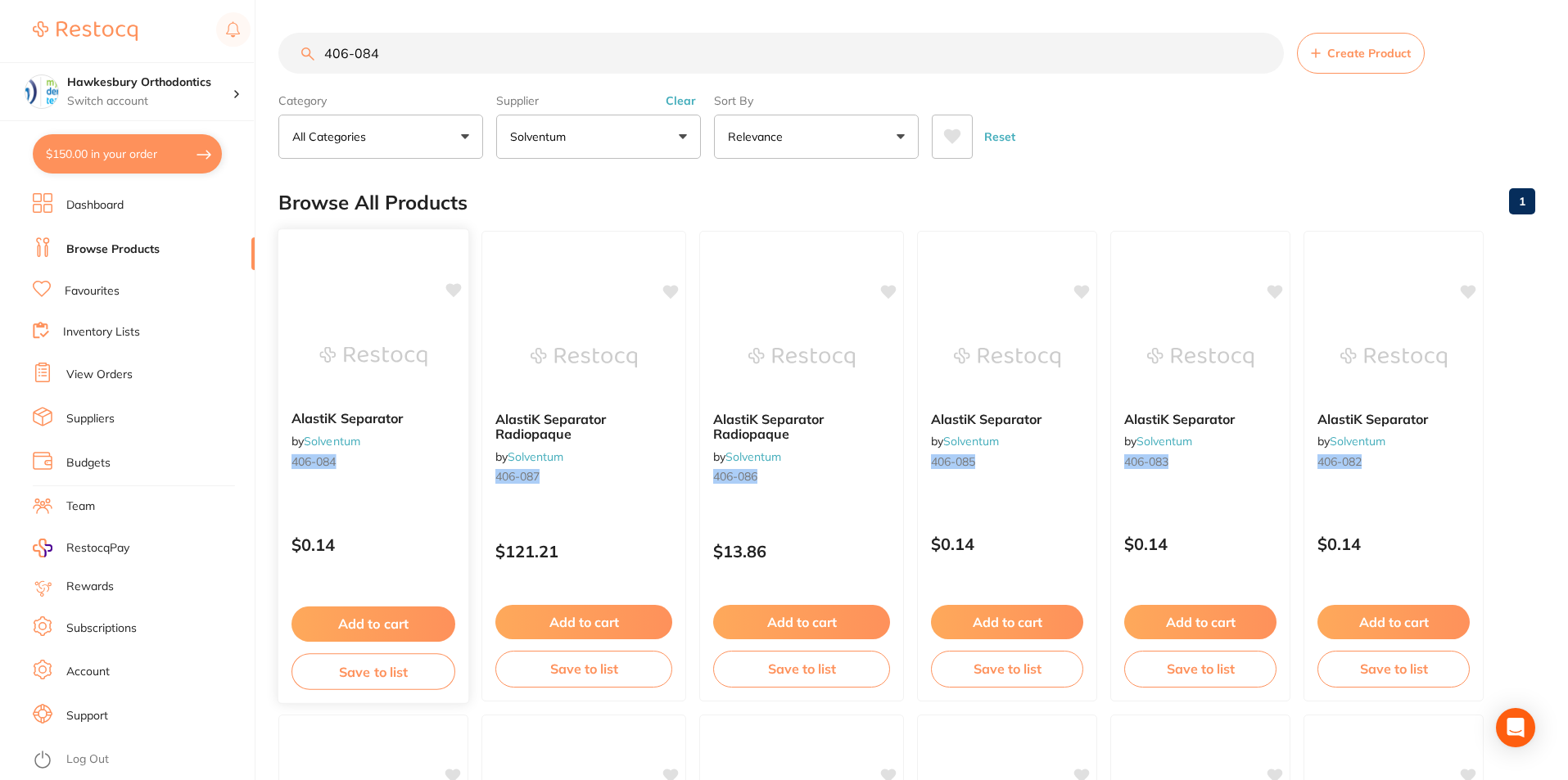
type input "406-084"
click at [380, 407] on div "AlastiK Separator by Solventum 406-084" at bounding box center [374, 443] width 189 height 89
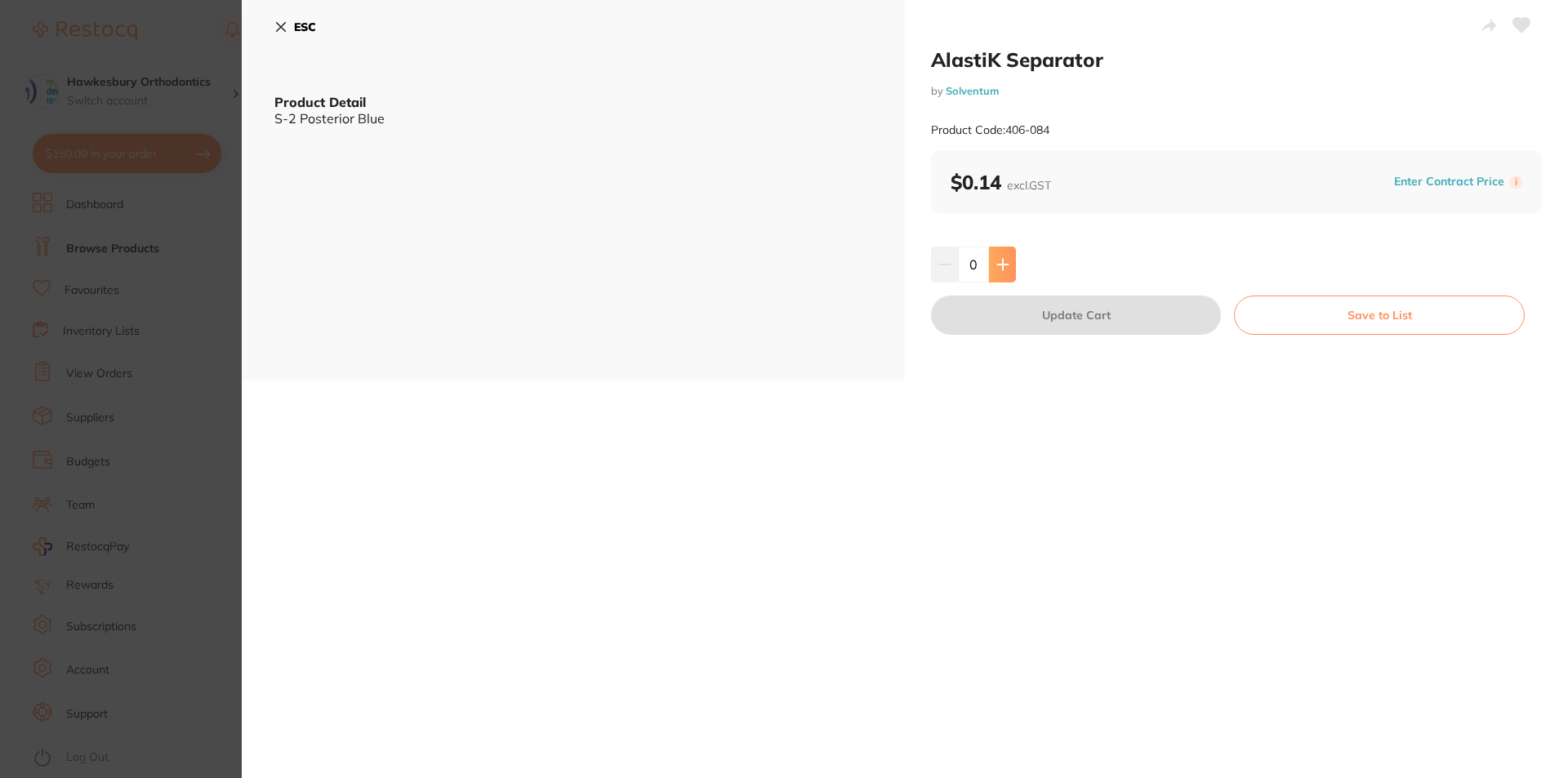
click at [1003, 261] on icon at bounding box center [1002, 264] width 13 height 13
type input "1"
click at [1098, 308] on button "Update Cart" at bounding box center [1076, 315] width 290 height 39
checkbox input "false"
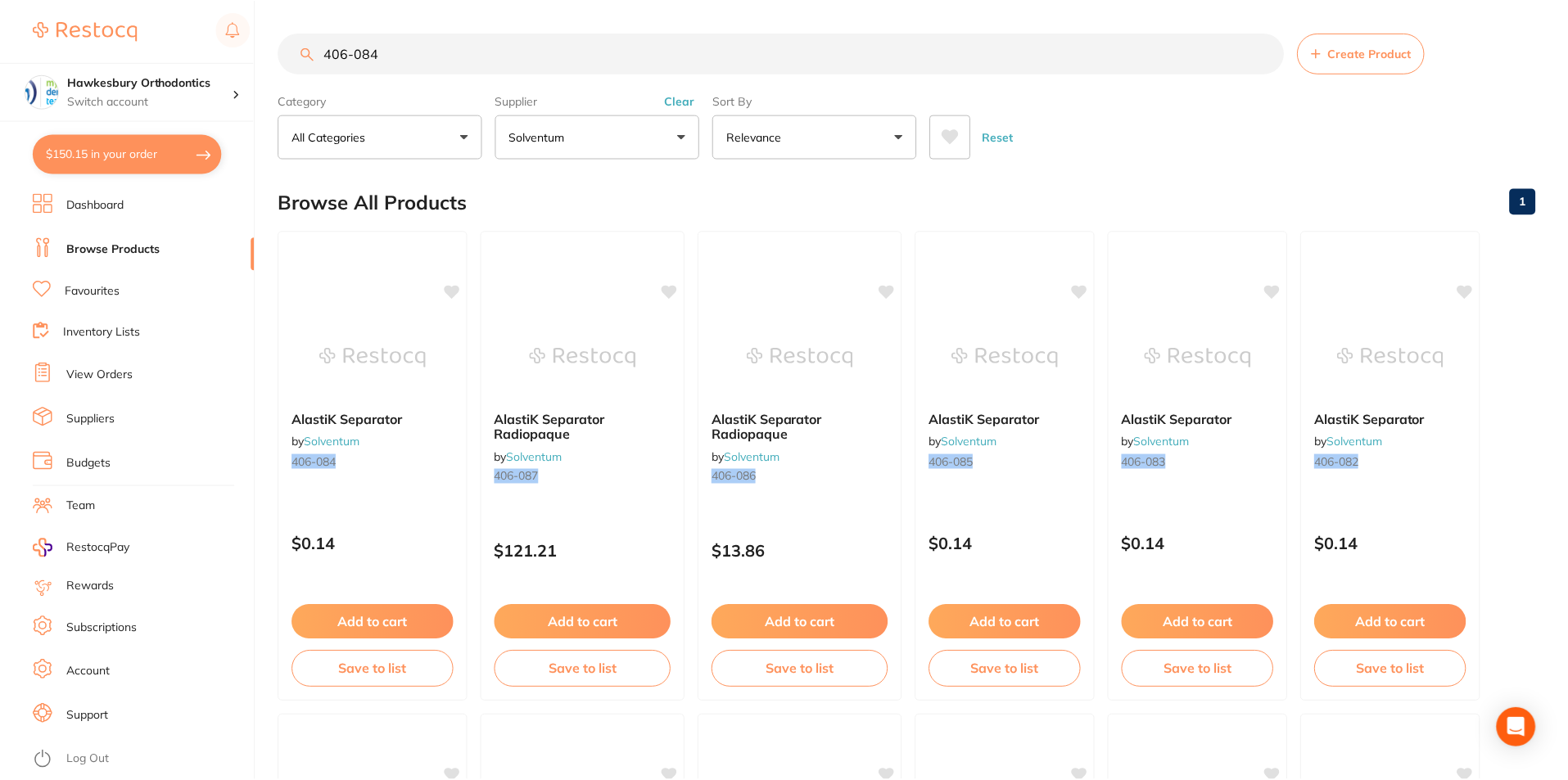
scroll to position [6, 0]
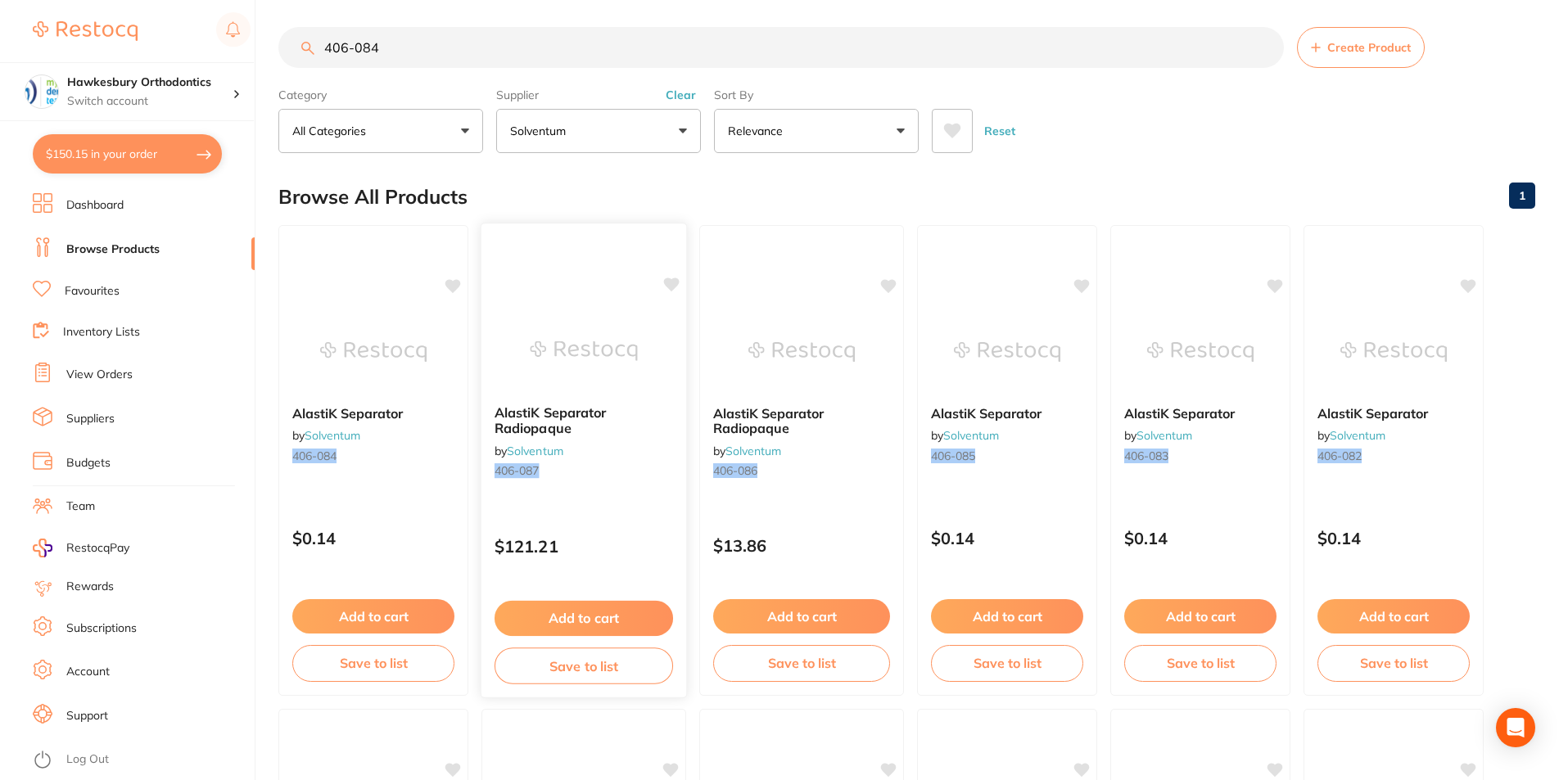
click at [548, 424] on span "AlastiK Separator Radiopaque" at bounding box center [549, 420] width 111 height 32
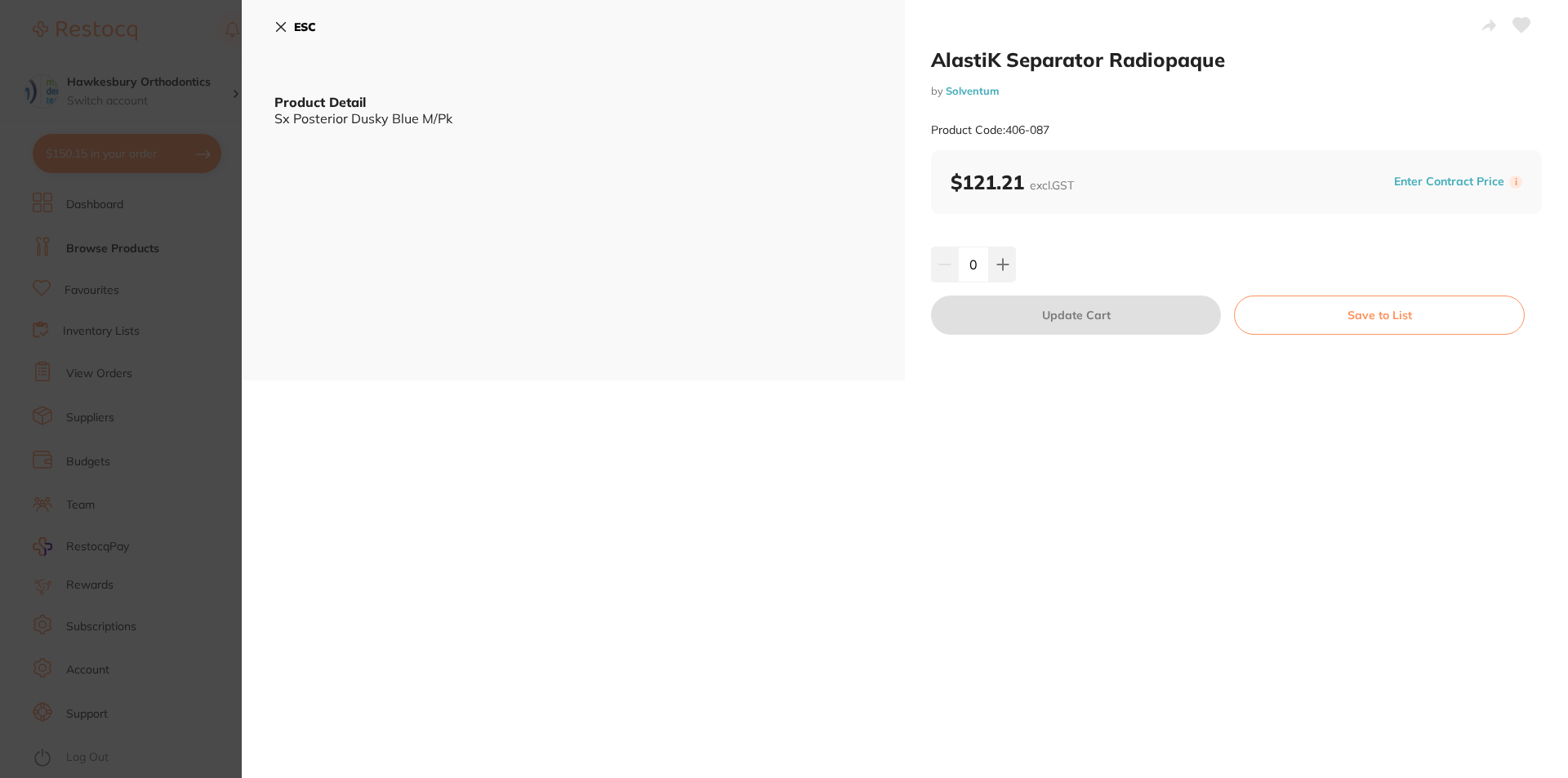
click at [282, 24] on icon at bounding box center [282, 27] width 9 height 9
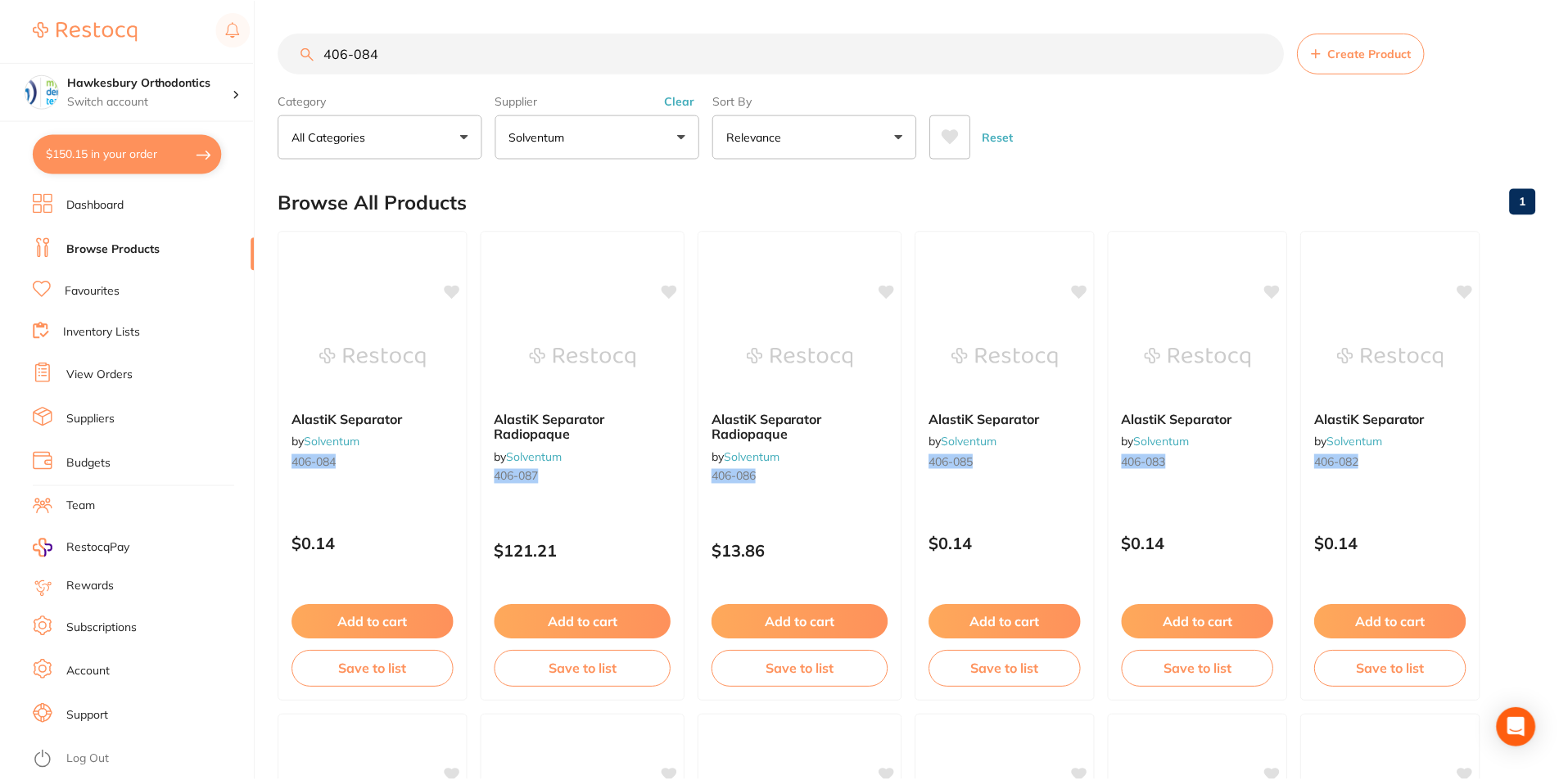
scroll to position [6, 0]
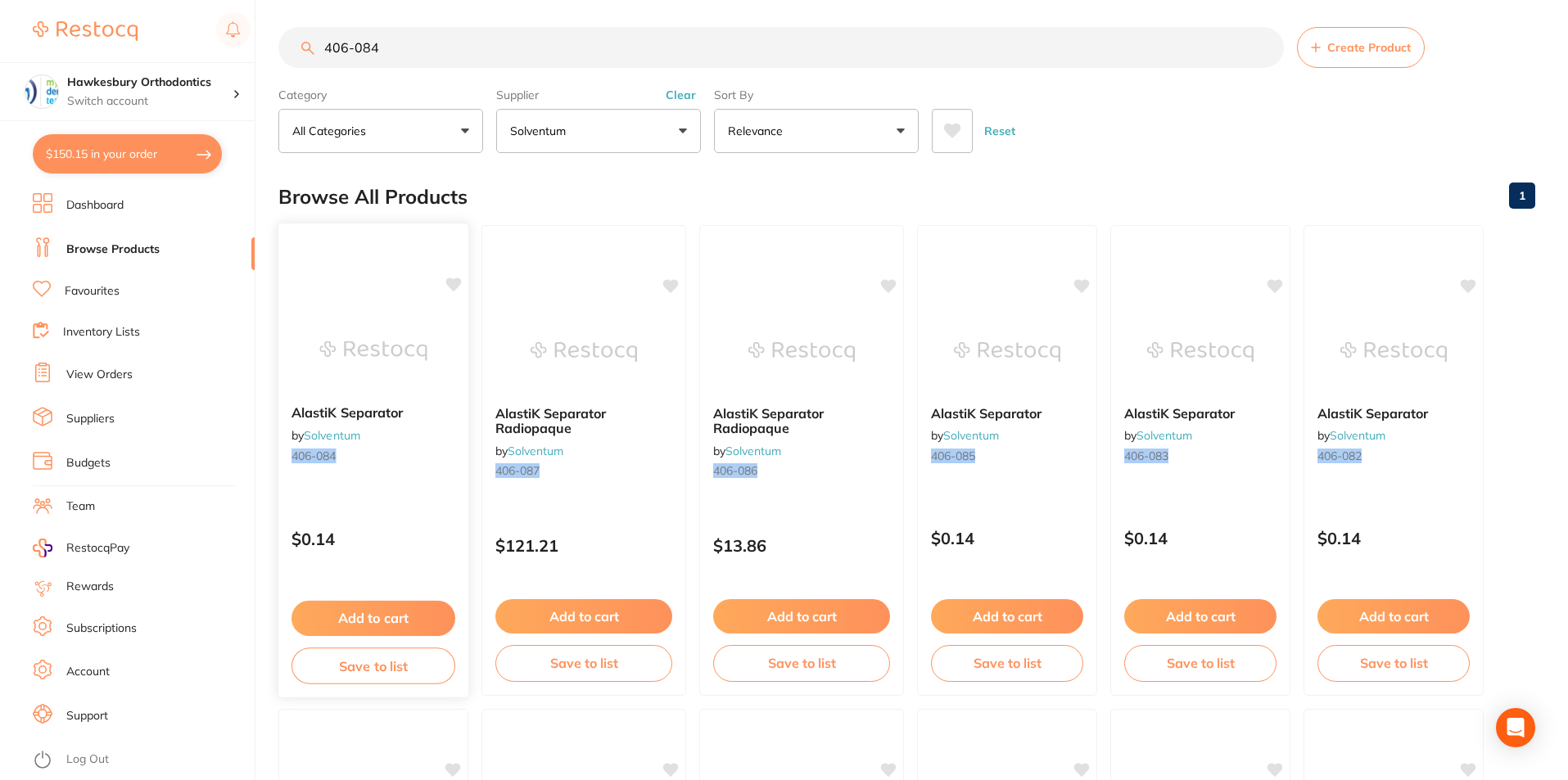
click at [355, 416] on span "AlastiK Separator" at bounding box center [347, 412] width 111 height 17
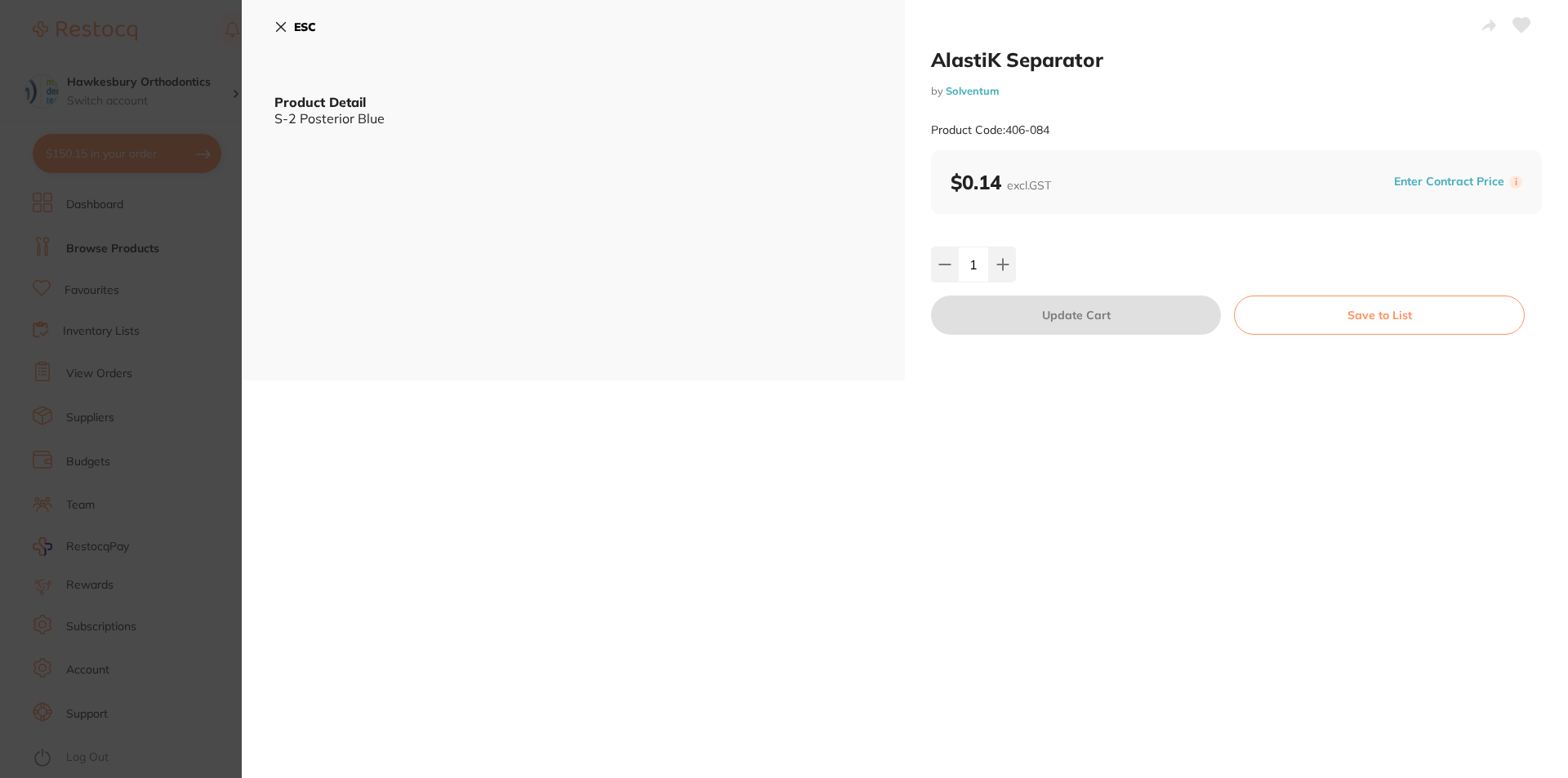
click at [279, 26] on icon at bounding box center [281, 26] width 13 height 13
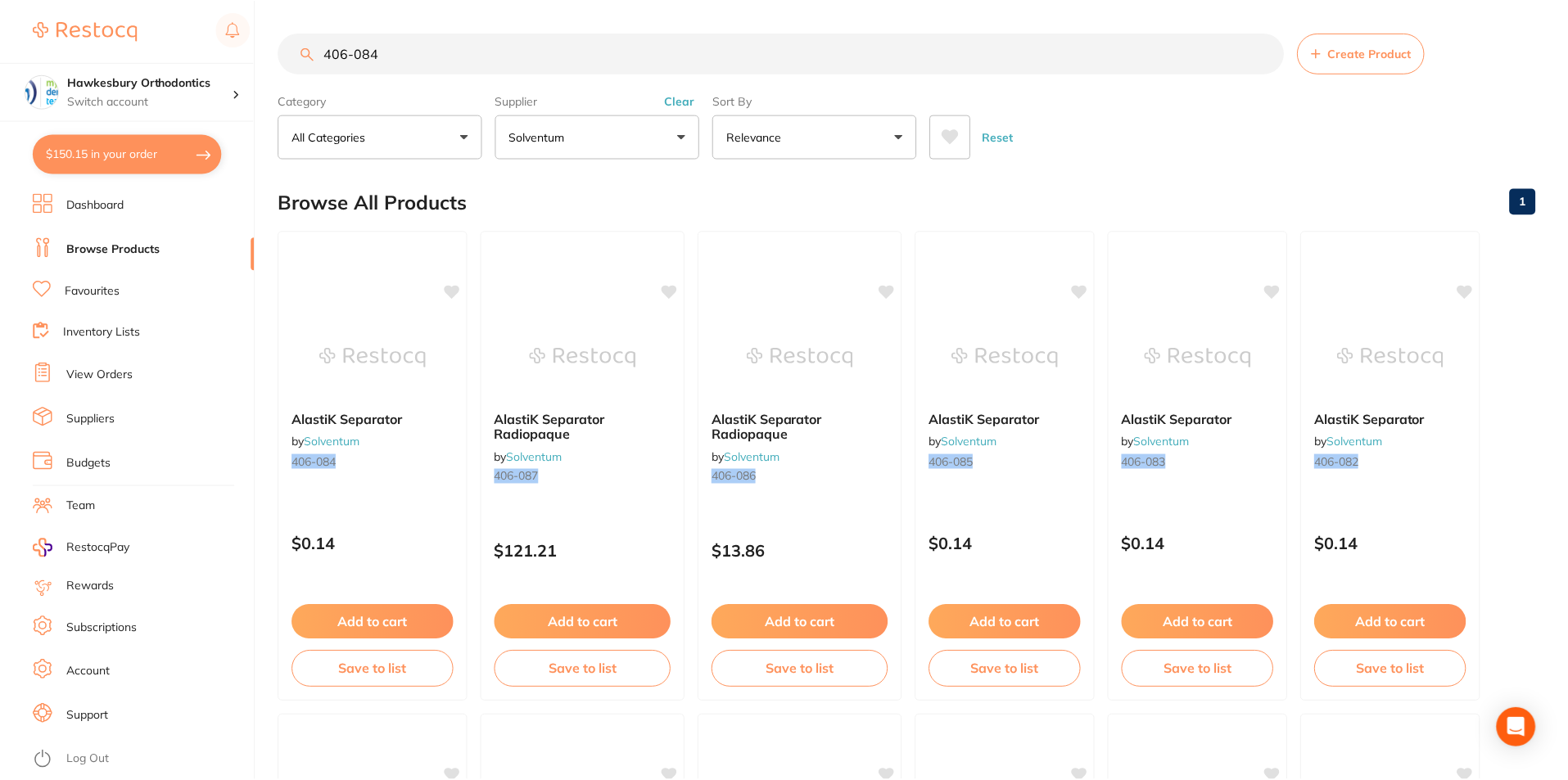
scroll to position [6, 0]
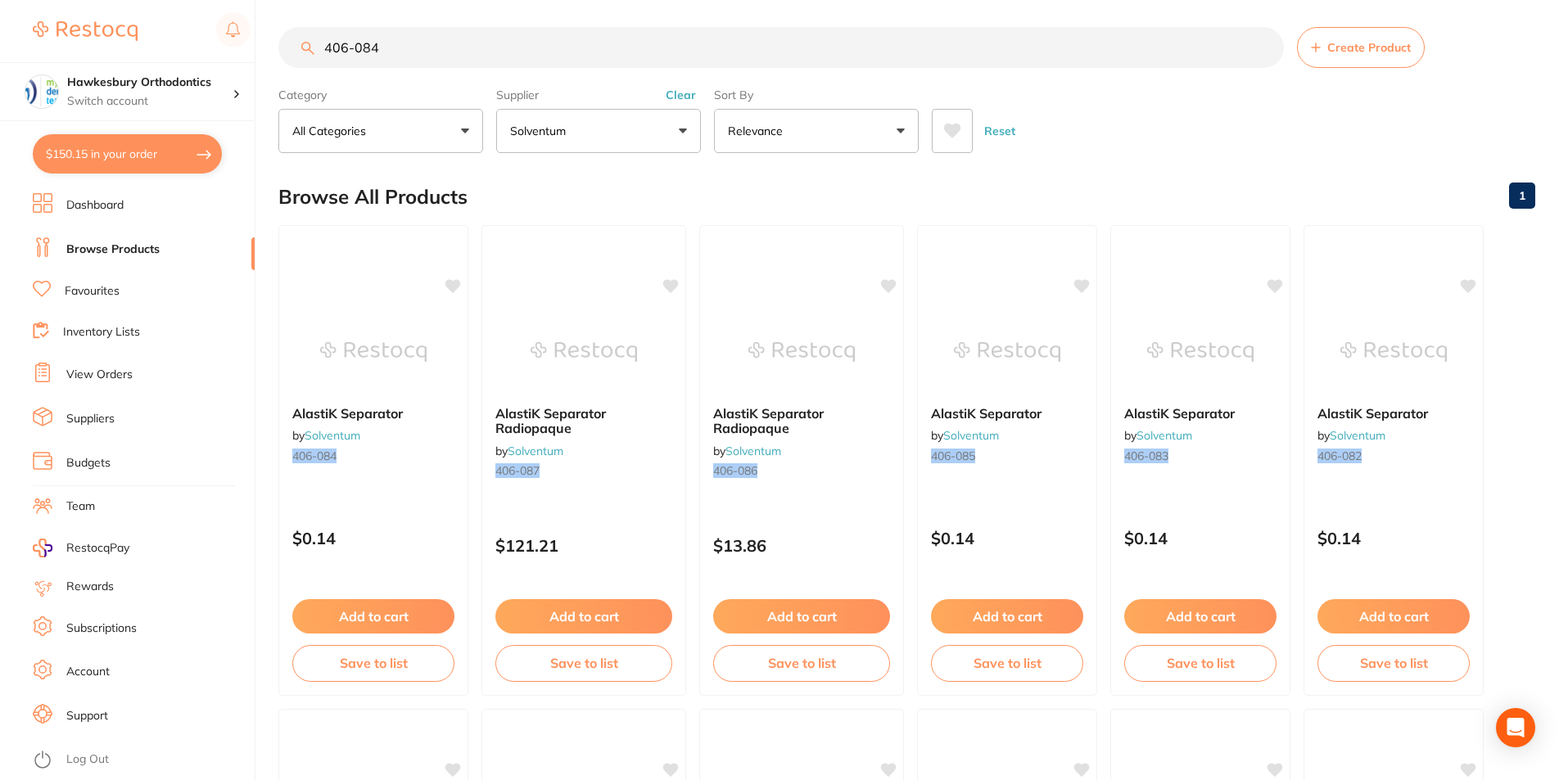
click at [138, 158] on button "$150.15 in your order" at bounding box center [127, 154] width 189 height 39
checkbox input "true"
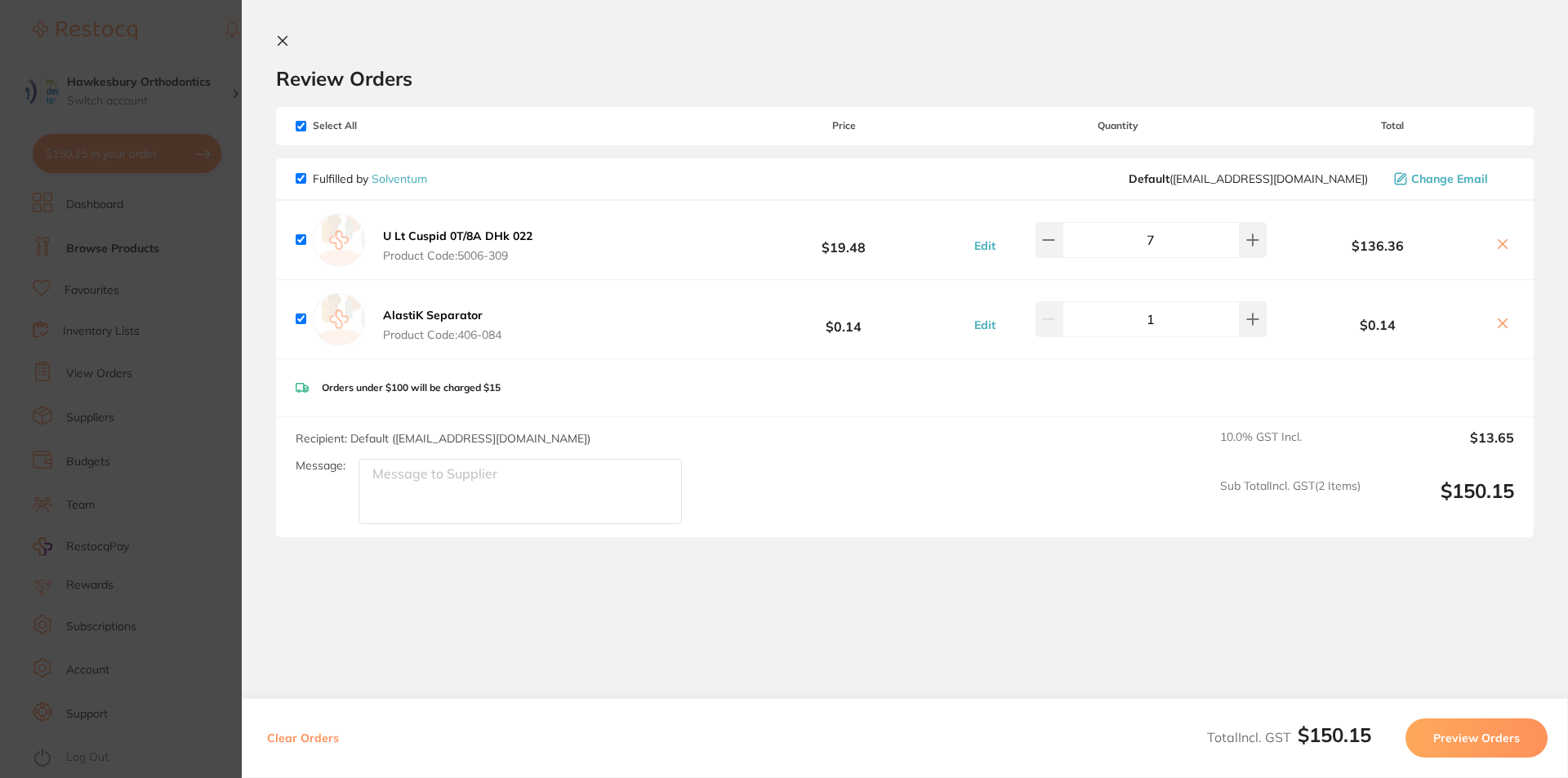
click at [1498, 734] on button "Preview Orders" at bounding box center [1476, 738] width 142 height 39
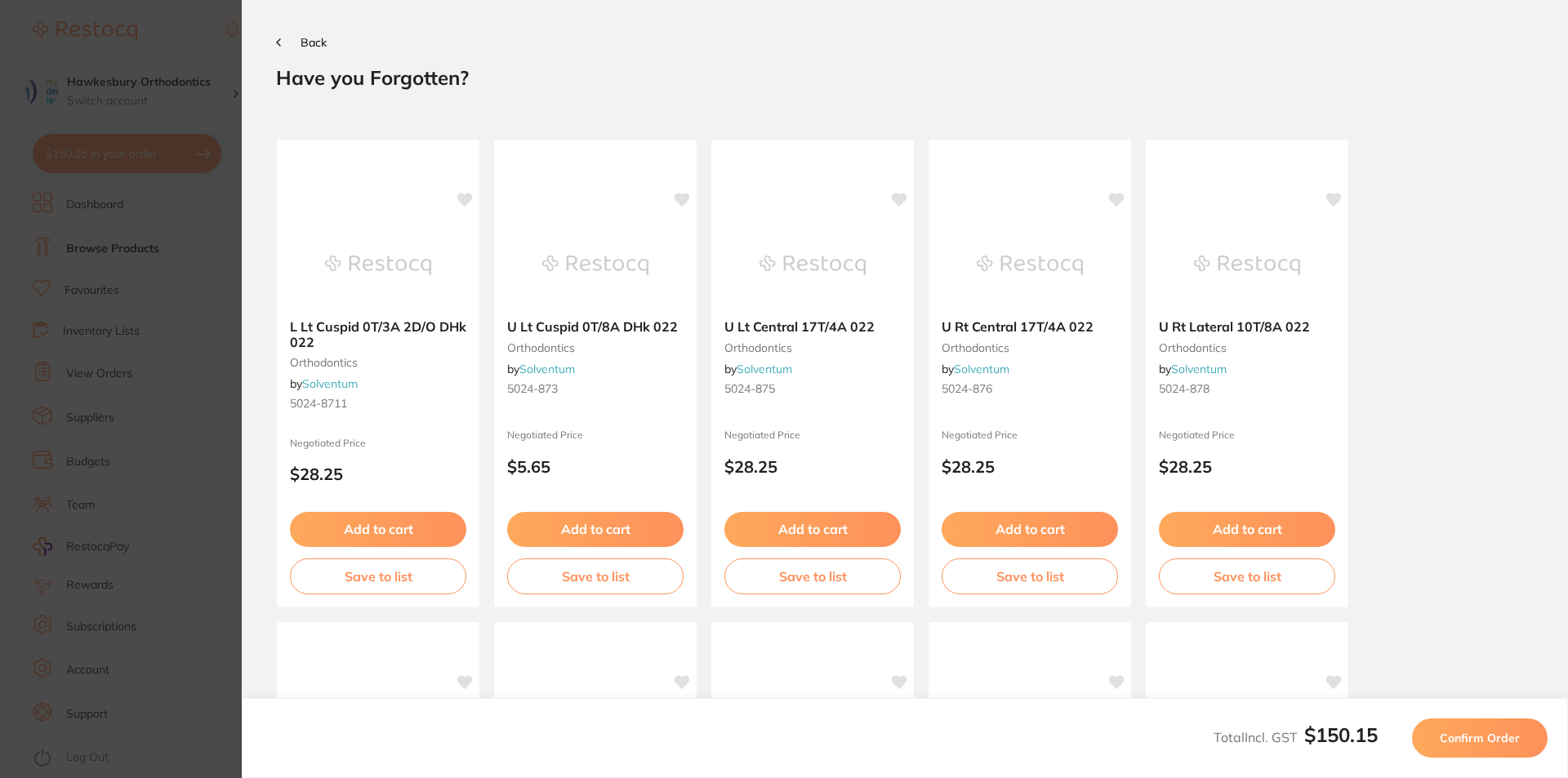
click at [1499, 736] on span "Confirm Order" at bounding box center [1480, 738] width 80 height 15
